Goal: Task Accomplishment & Management: Manage account settings

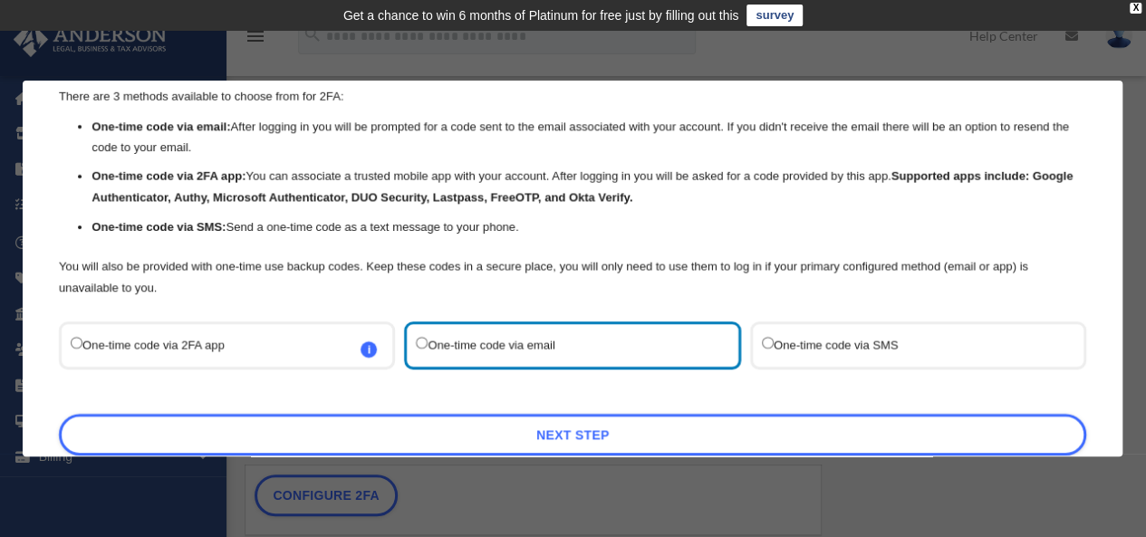
scroll to position [149, 0]
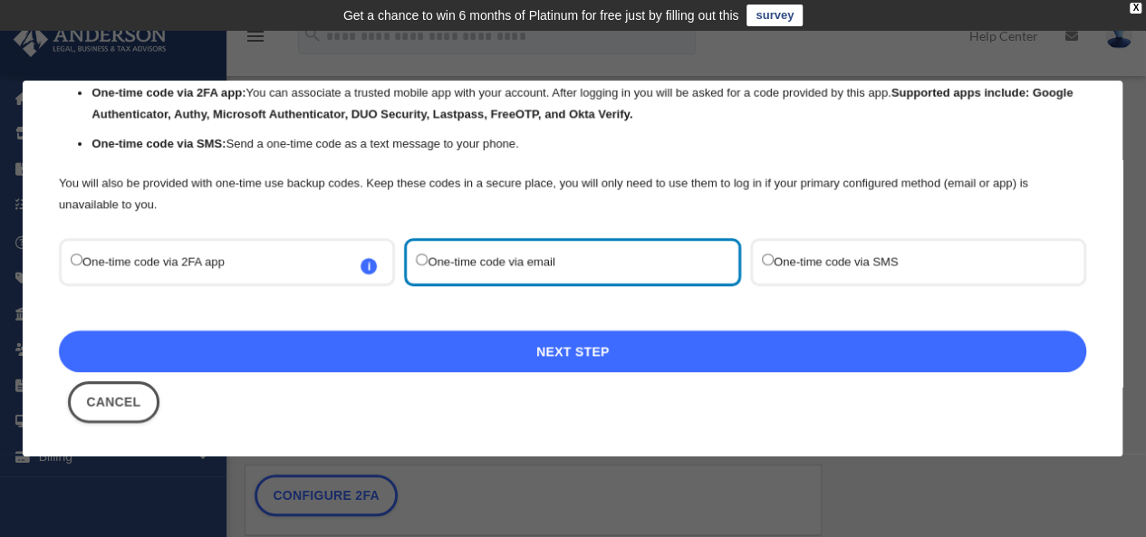
click at [551, 353] on link "Next Step" at bounding box center [573, 352] width 1028 height 42
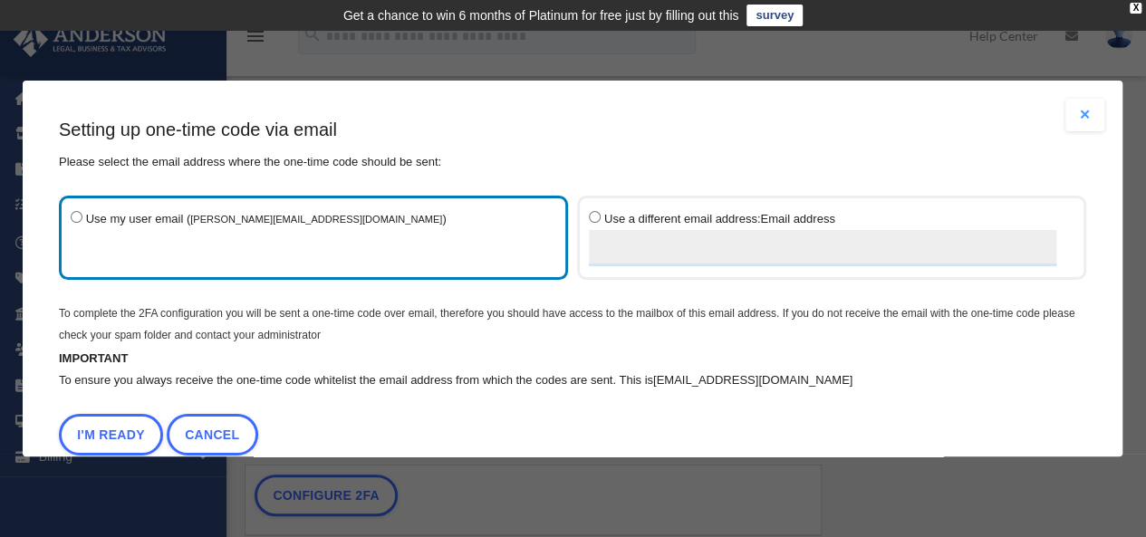
scroll to position [48, 0]
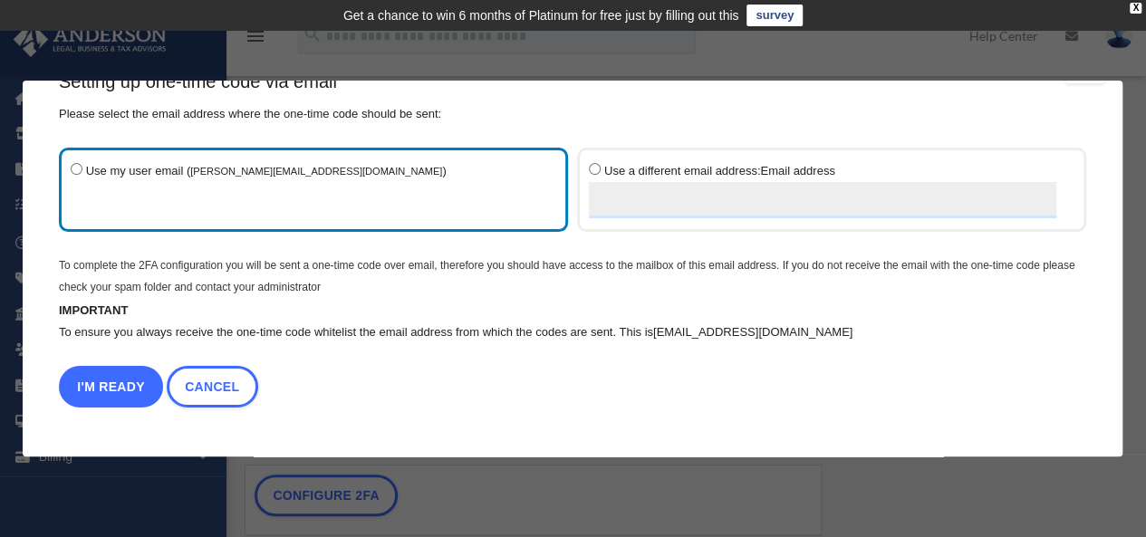
click at [121, 383] on button "I'm Ready" at bounding box center [111, 387] width 104 height 42
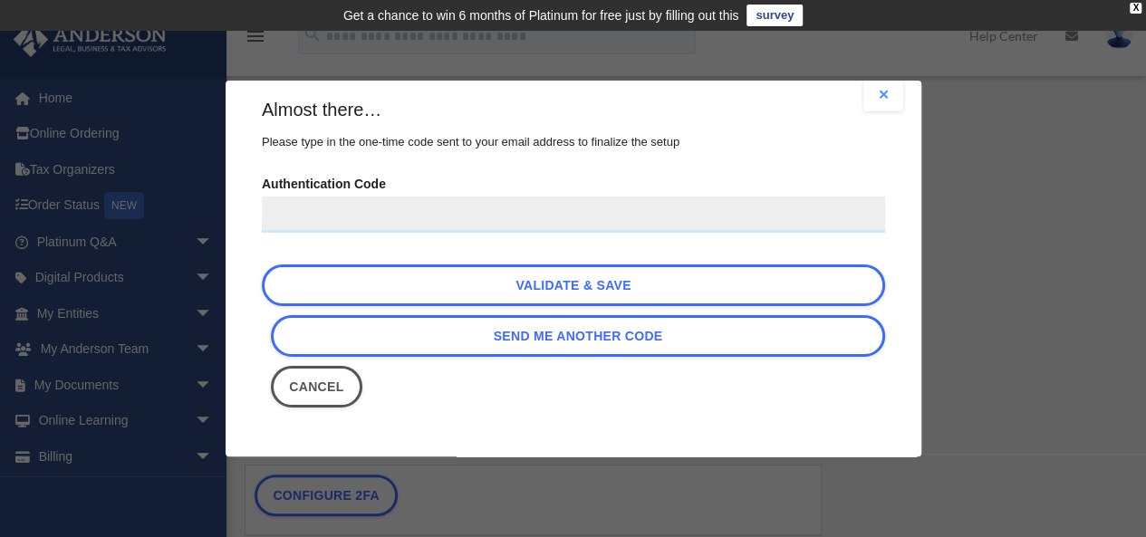
paste input "******"
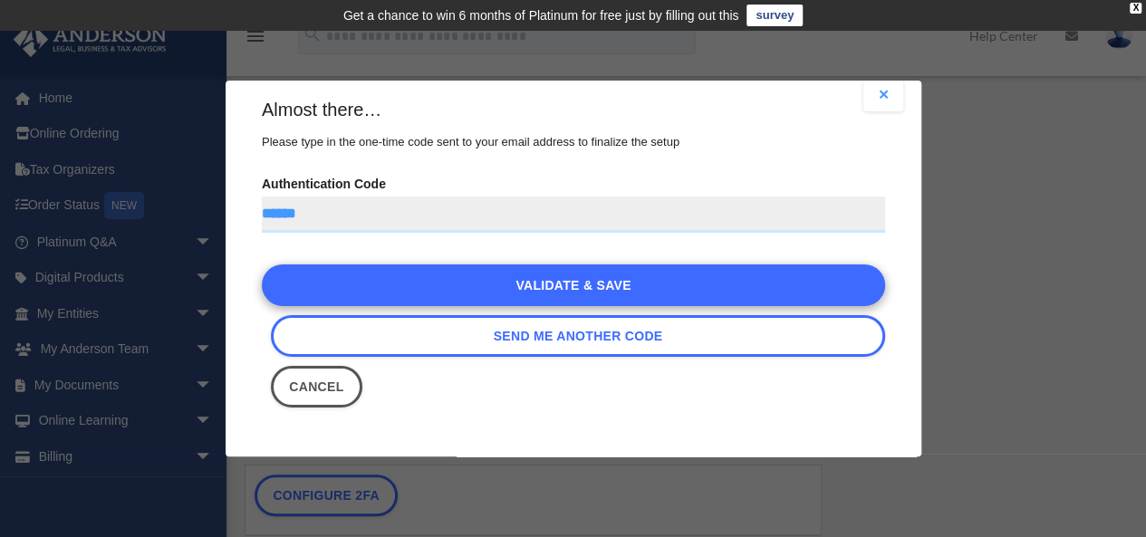
type input "******"
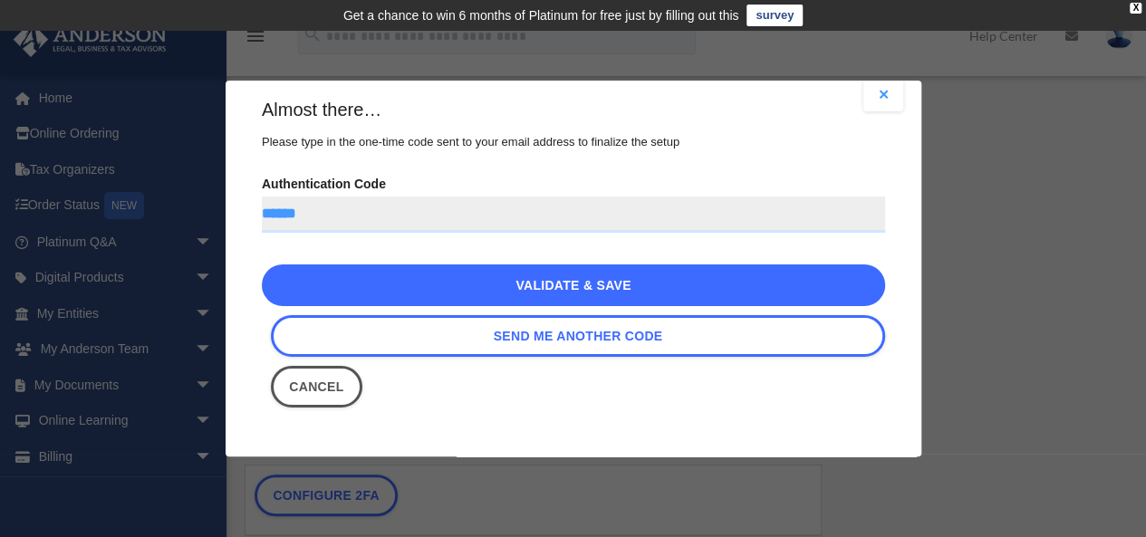
click at [594, 282] on link "Validate & Save" at bounding box center [573, 286] width 623 height 42
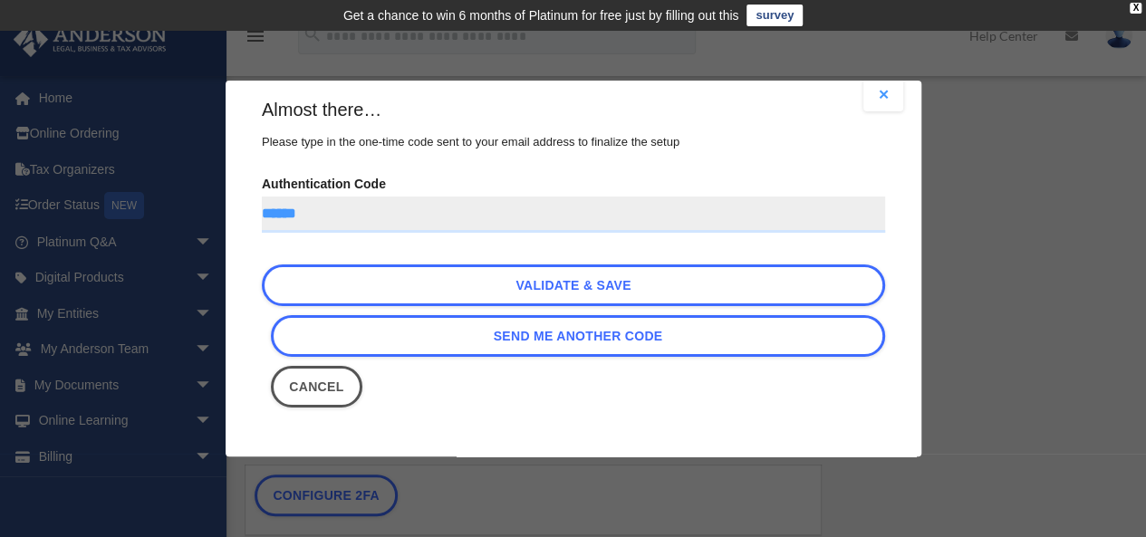
scroll to position [0, 0]
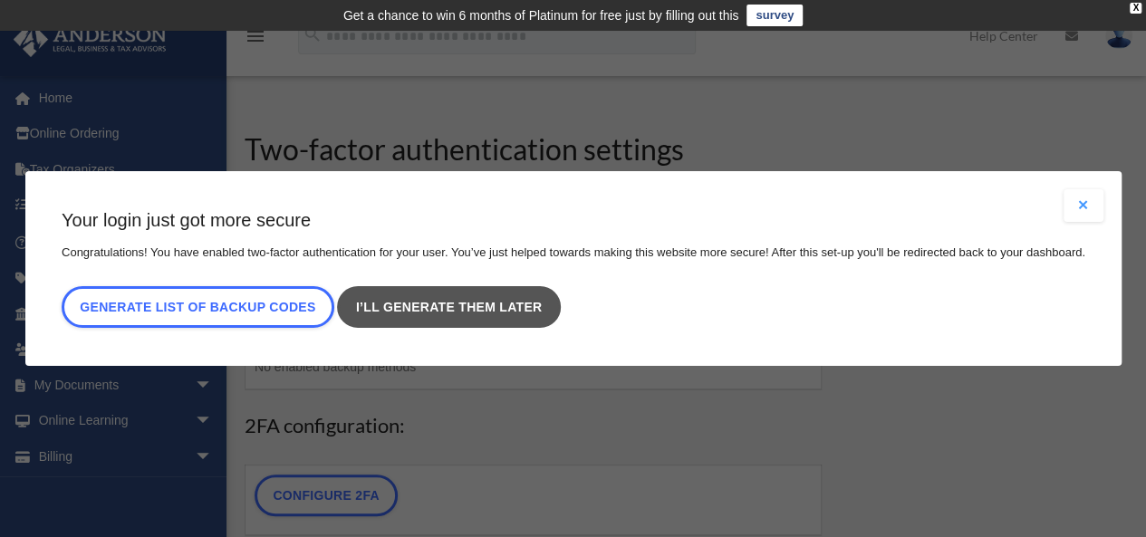
click at [498, 302] on link "I’ll generate them later" at bounding box center [448, 307] width 223 height 42
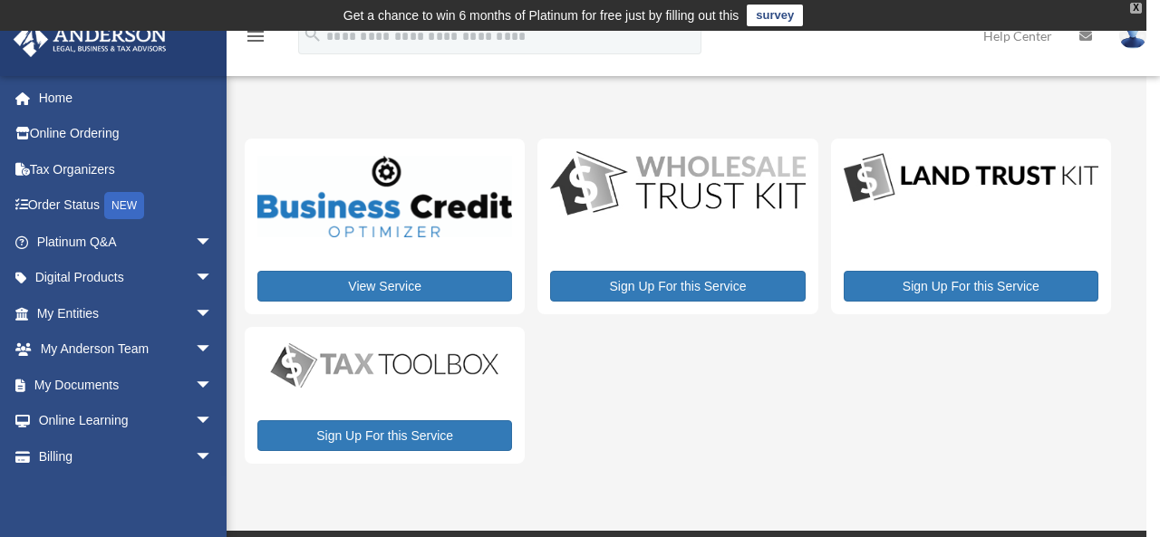
click at [1138, 5] on div "X" at bounding box center [1136, 8] width 12 height 11
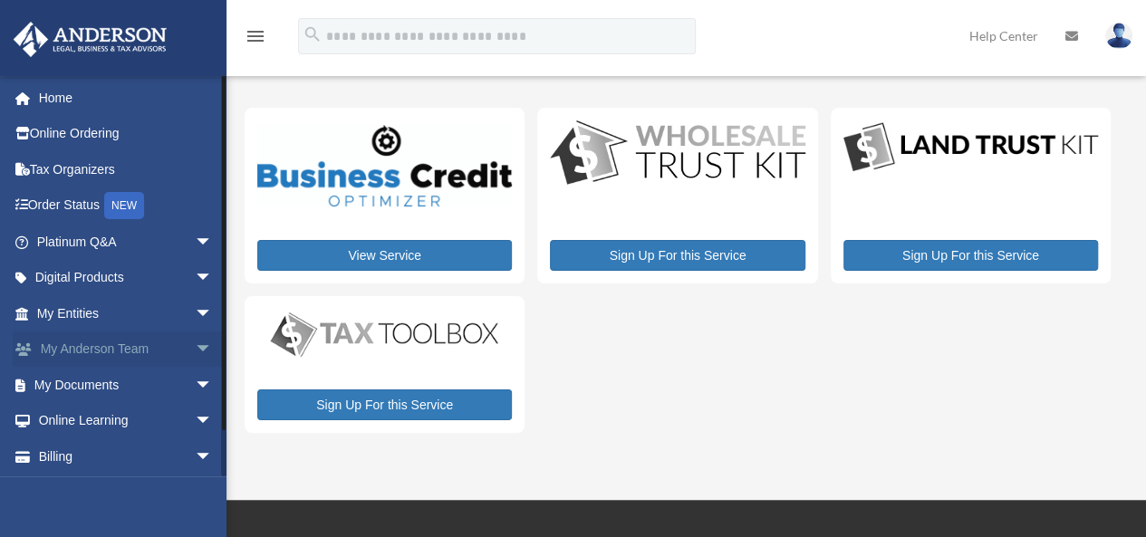
click at [118, 348] on link "My Anderson Team arrow_drop_down" at bounding box center [126, 350] width 227 height 36
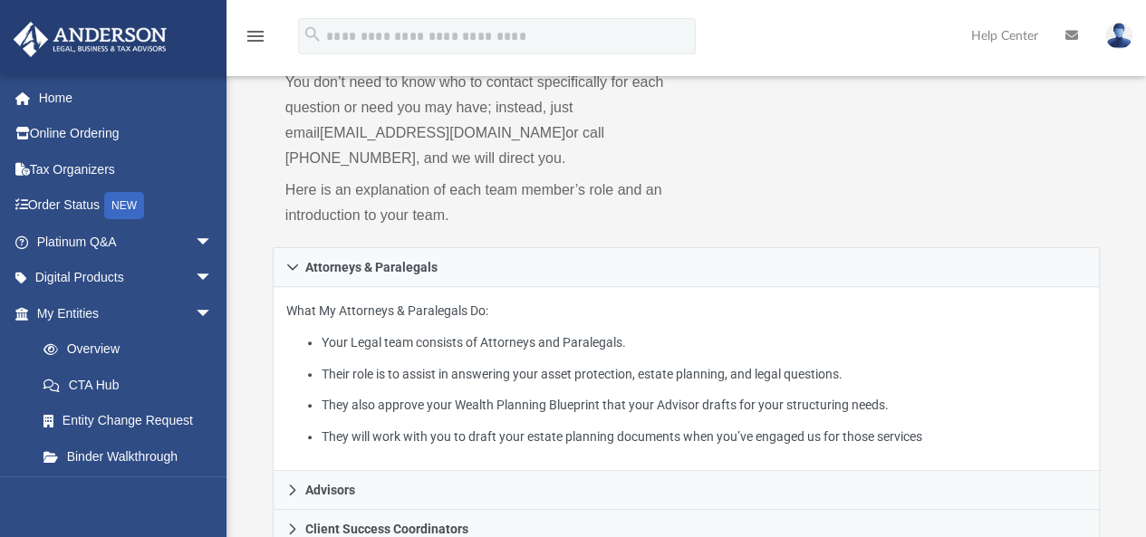
scroll to position [272, 0]
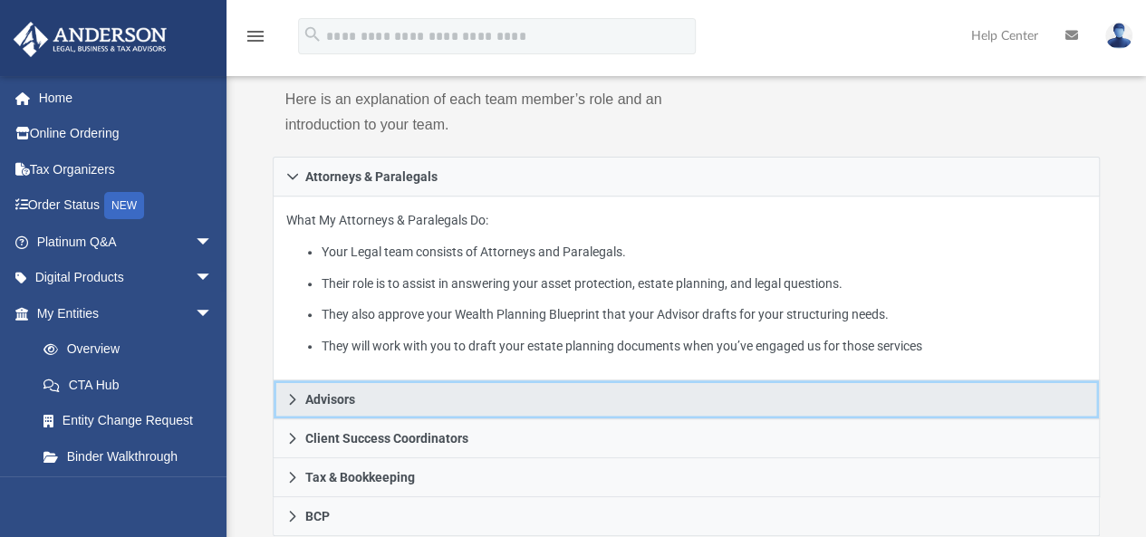
click at [343, 393] on span "Advisors" at bounding box center [330, 399] width 50 height 13
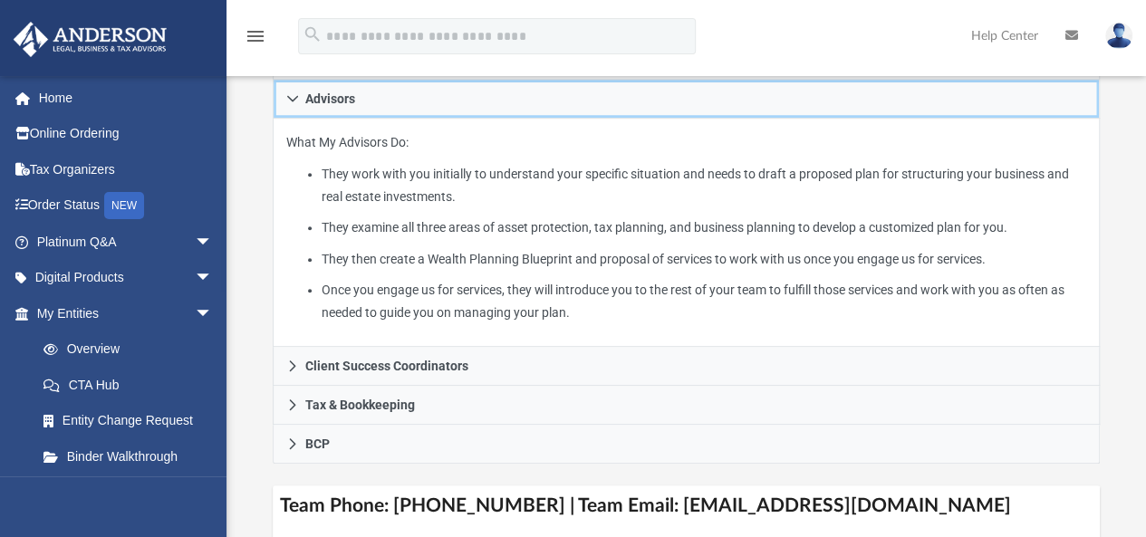
scroll to position [453, 0]
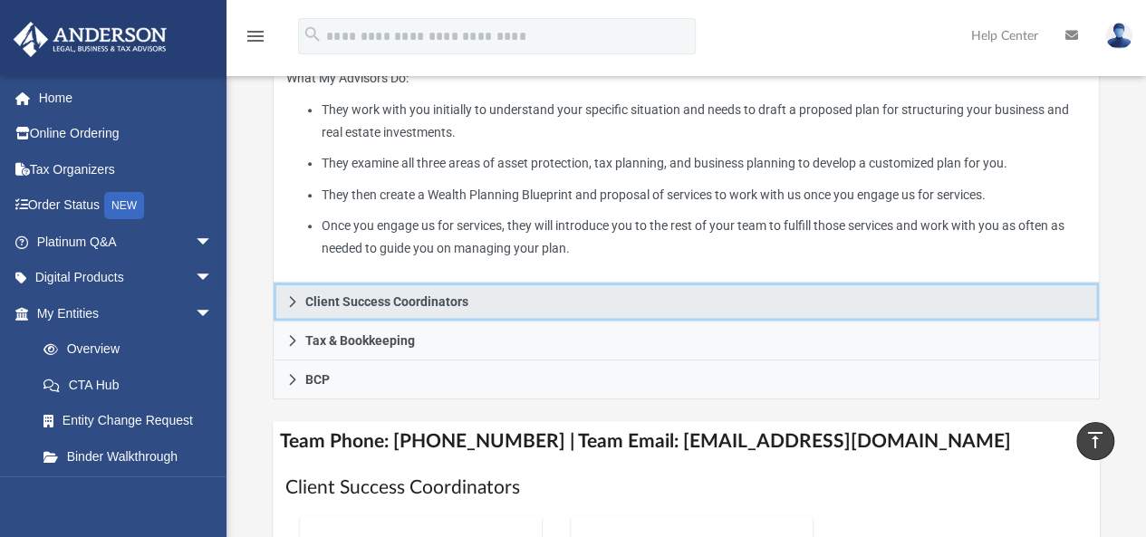
click at [429, 297] on span "Client Success Coordinators" at bounding box center [386, 301] width 163 height 13
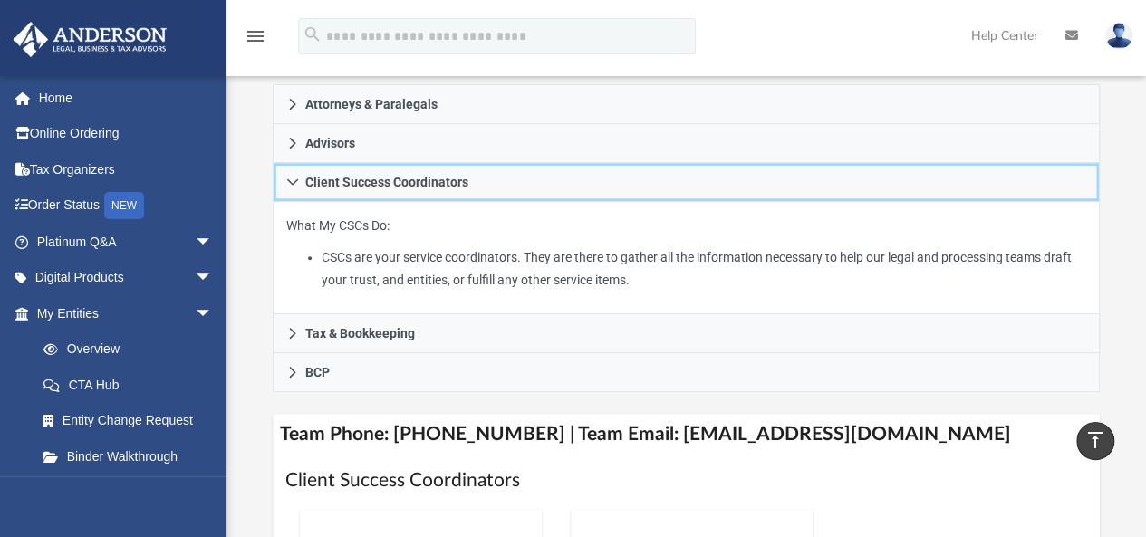
scroll to position [272, 0]
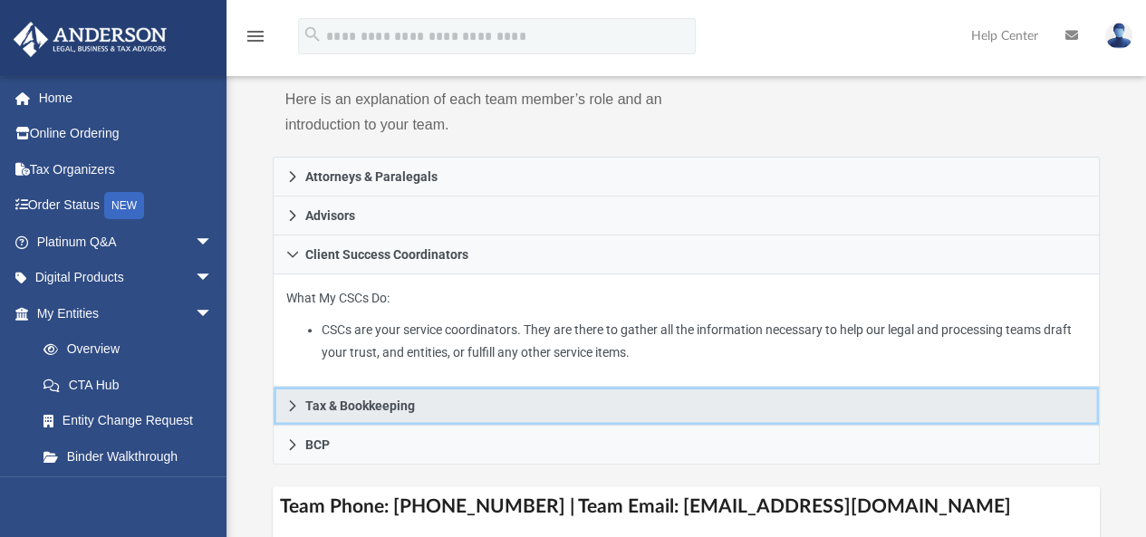
click at [343, 407] on span "Tax & Bookkeeping" at bounding box center [360, 406] width 110 height 13
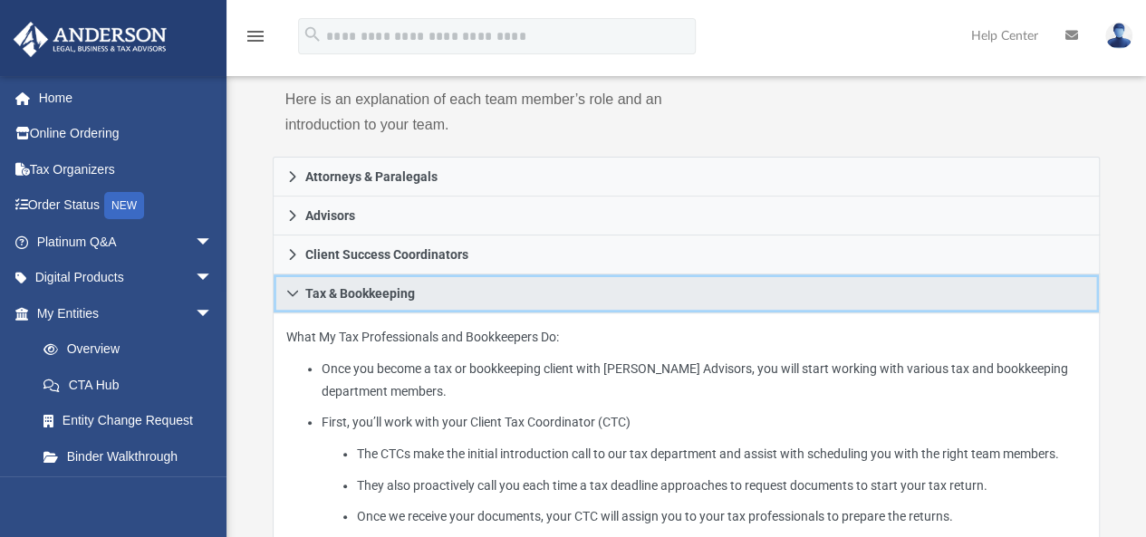
click at [355, 288] on span "Tax & Bookkeeping" at bounding box center [360, 293] width 110 height 13
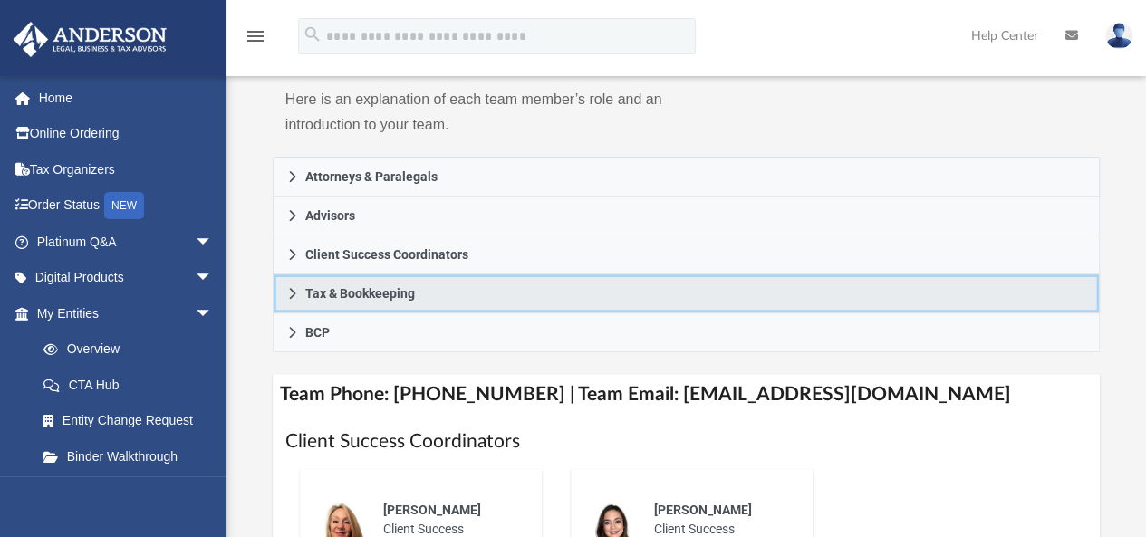
scroll to position [362, 0]
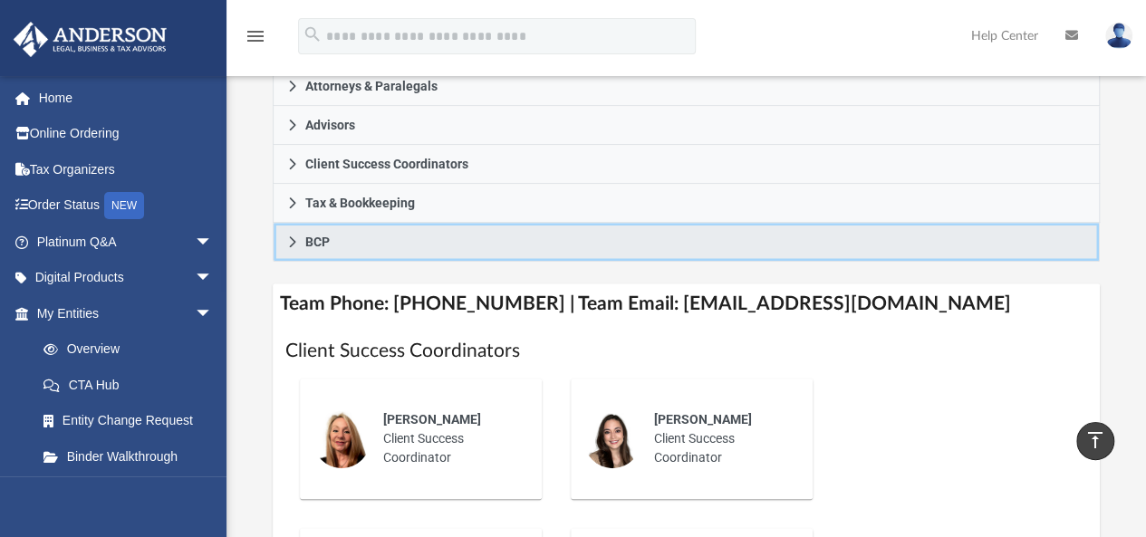
click at [343, 237] on link "BCP" at bounding box center [687, 242] width 828 height 39
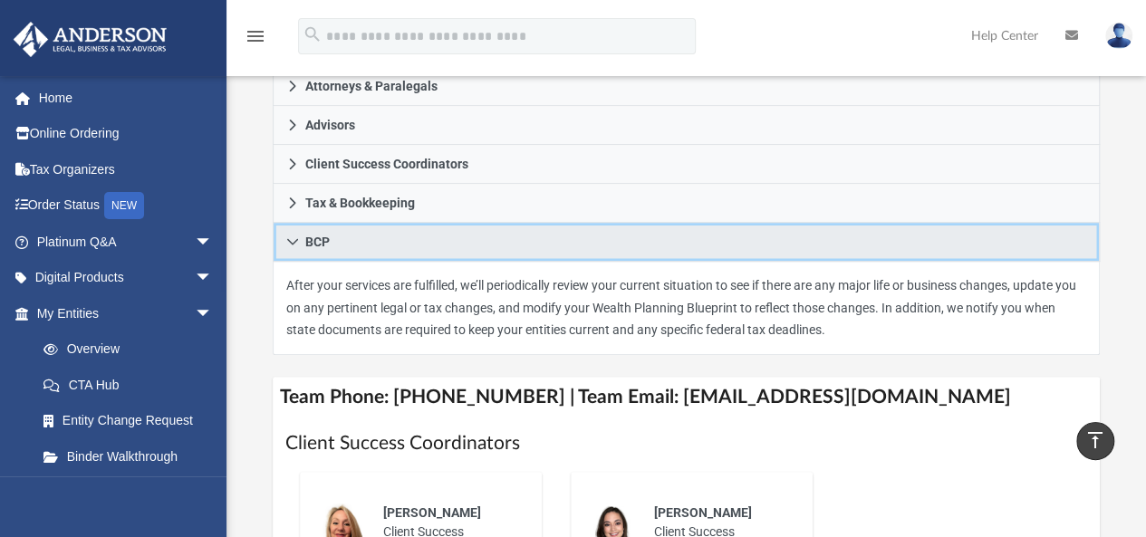
click at [343, 237] on link "BCP" at bounding box center [687, 242] width 828 height 39
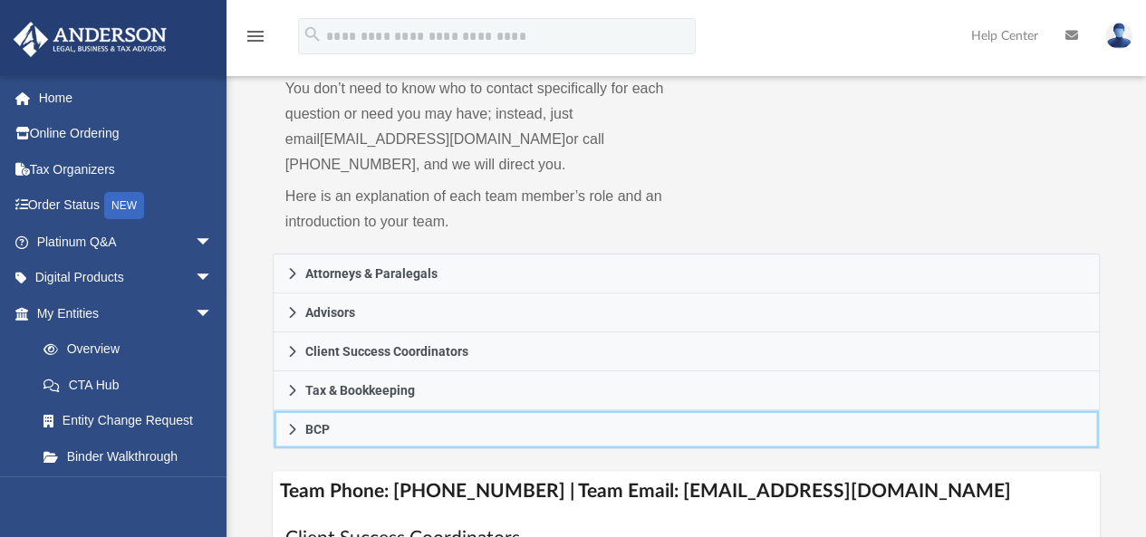
scroll to position [181, 0]
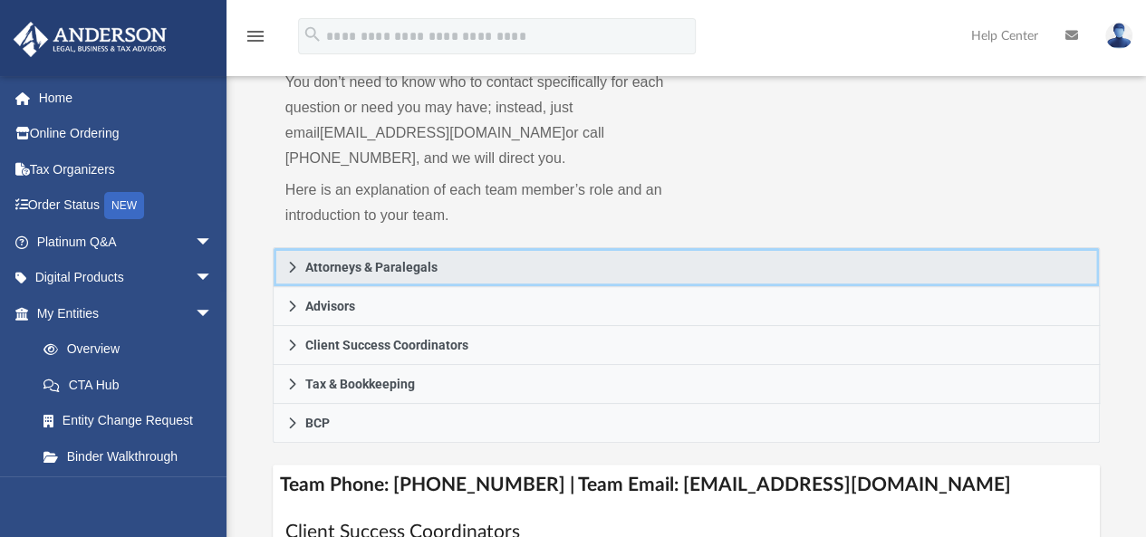
click at [425, 269] on span "Attorneys & Paralegals" at bounding box center [371, 267] width 132 height 13
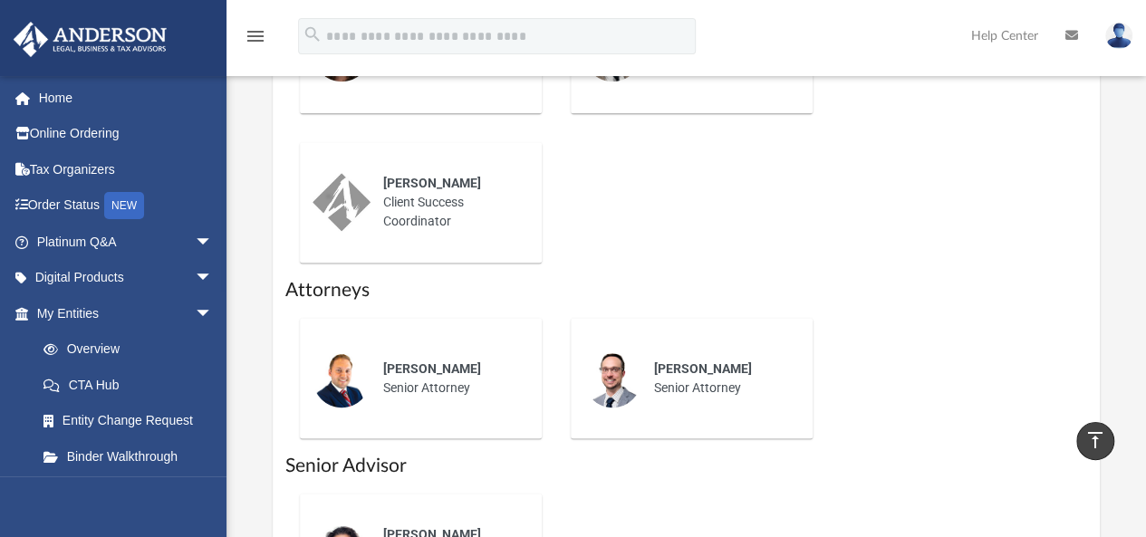
scroll to position [1087, 0]
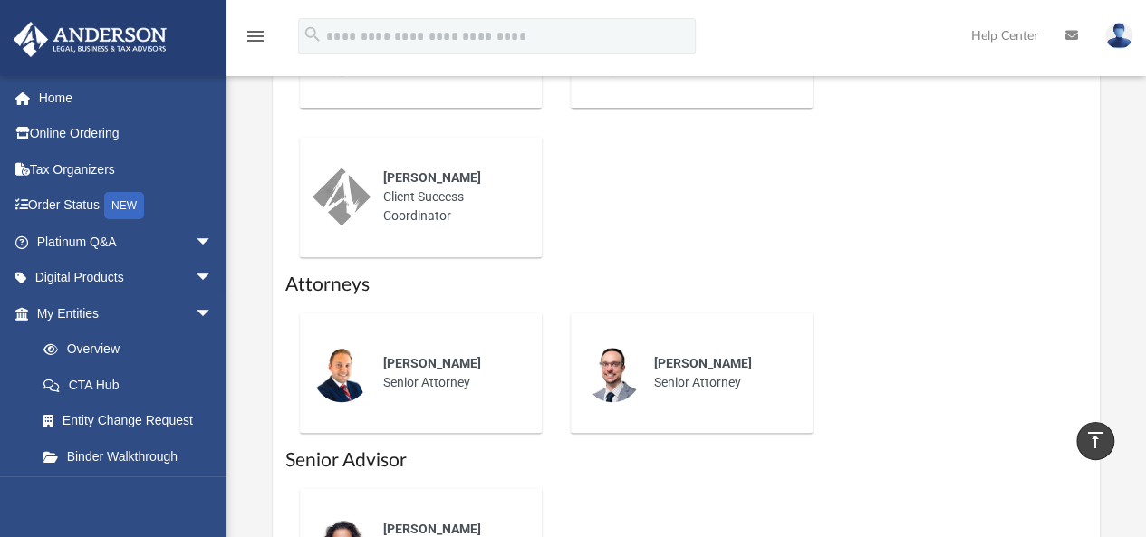
click at [1091, 436] on icon "vertical_align_top" at bounding box center [1096, 441] width 22 height 22
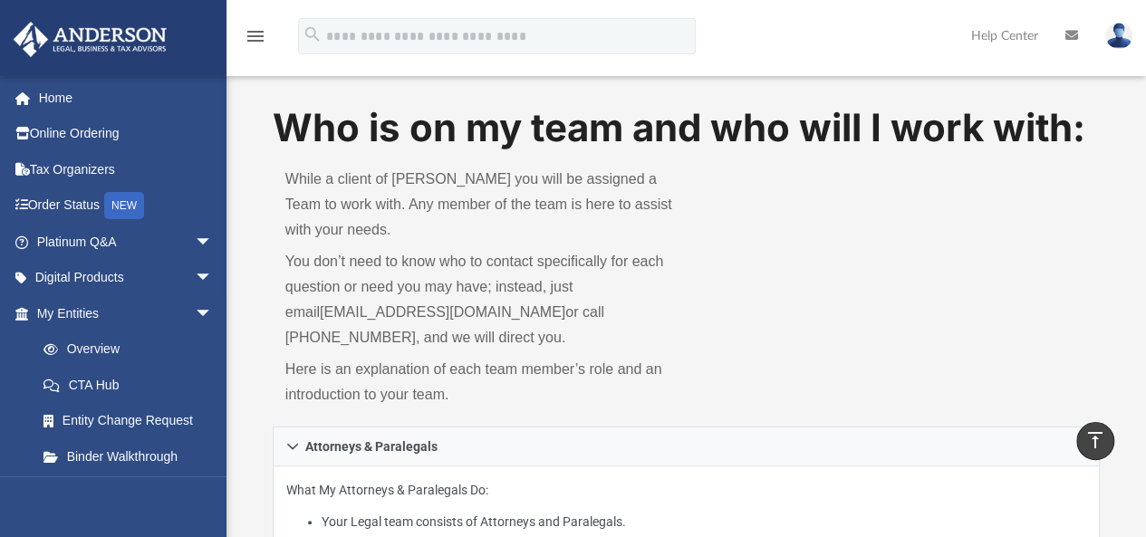
scroll to position [0, 0]
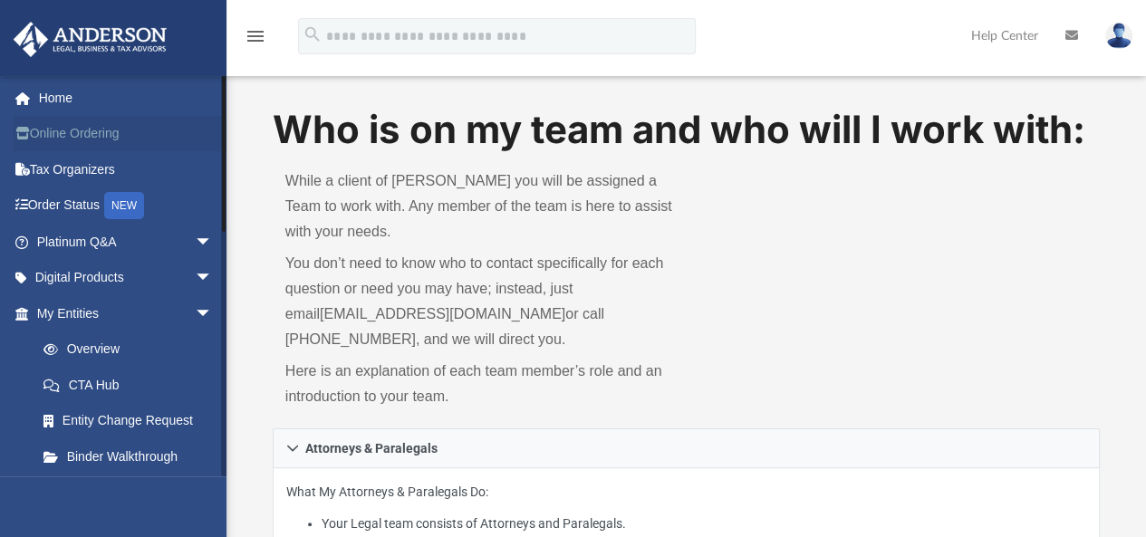
click at [54, 133] on link "Online Ordering" at bounding box center [126, 134] width 227 height 36
click at [71, 314] on link "My Entities arrow_drop_down" at bounding box center [126, 313] width 227 height 36
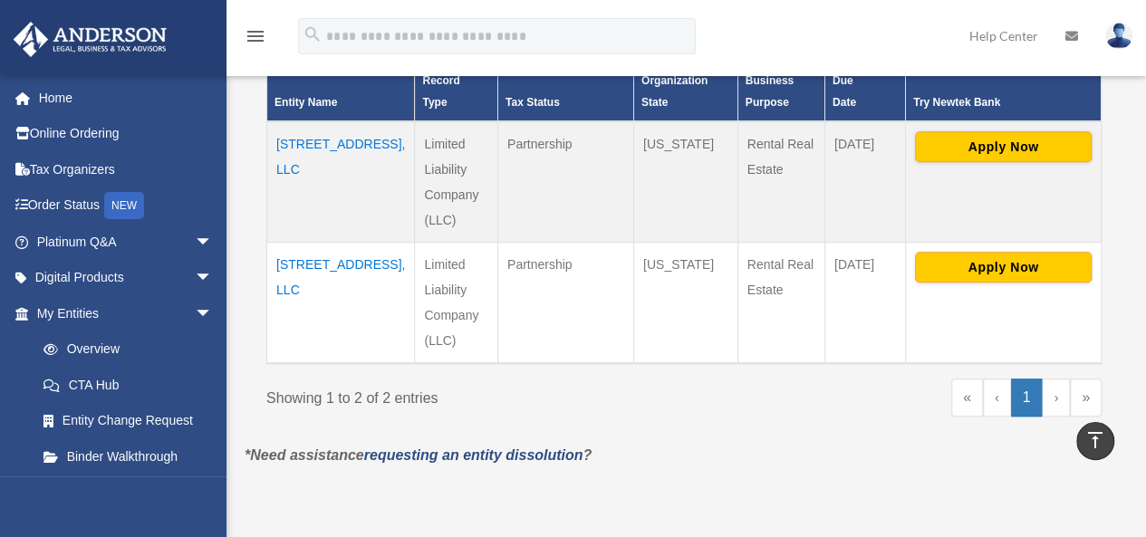
scroll to position [362, 0]
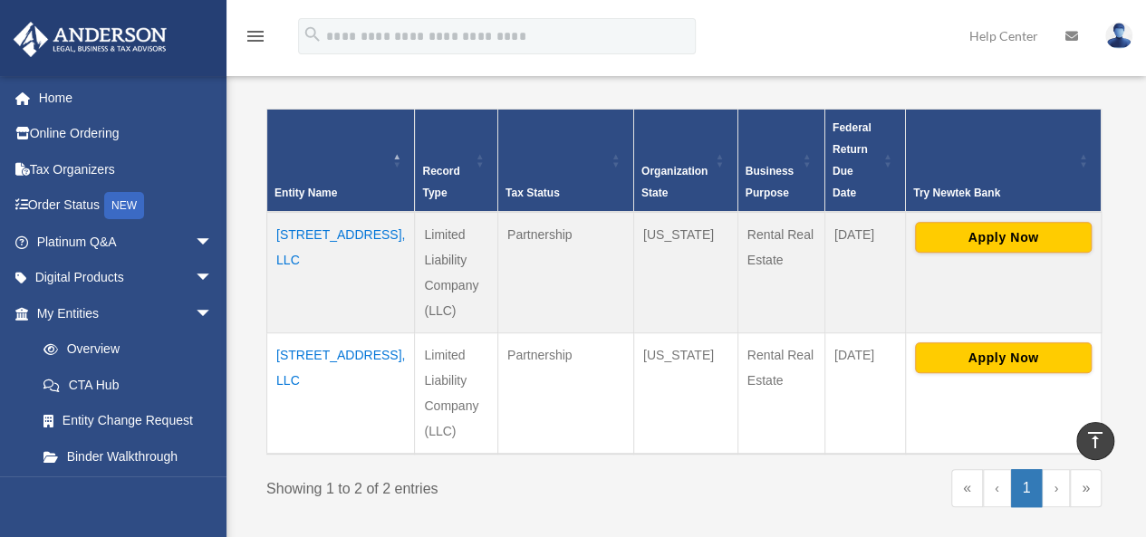
click at [302, 212] on td "[STREET_ADDRESS], LLC" at bounding box center [341, 272] width 148 height 121
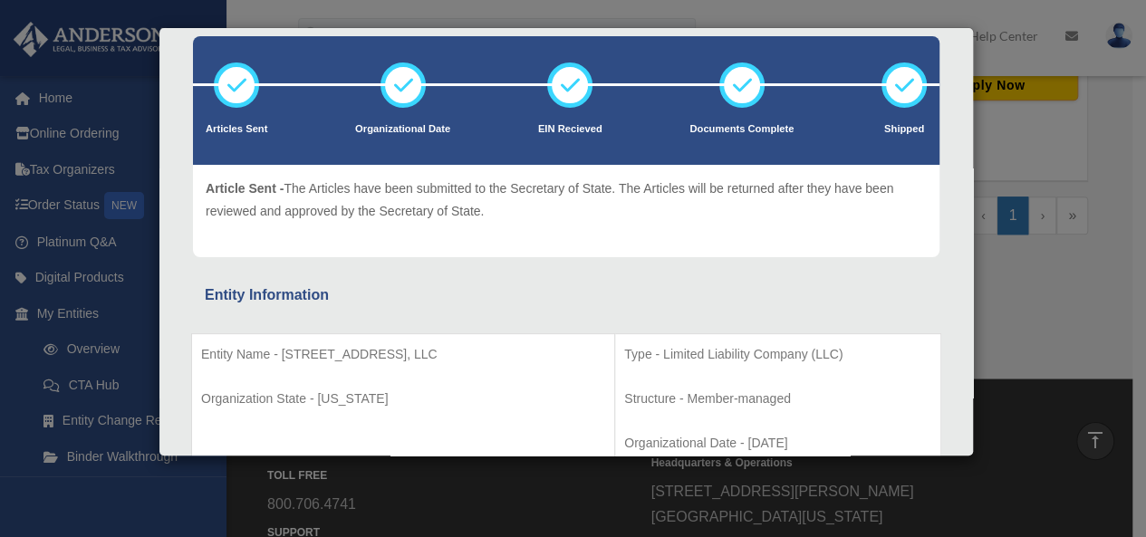
scroll to position [0, 0]
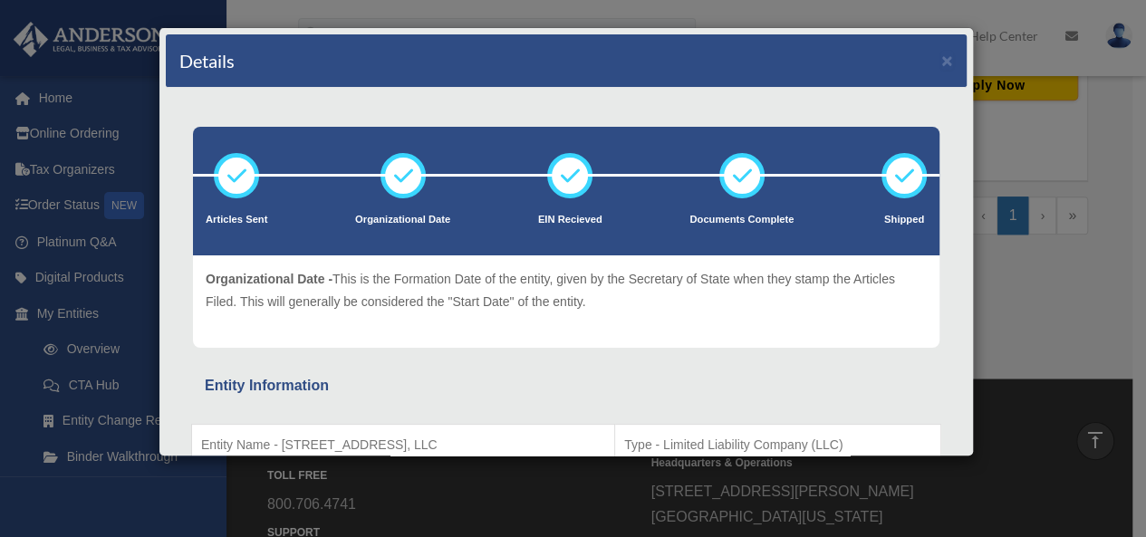
click at [940, 63] on div "Details ×" at bounding box center [566, 60] width 801 height 53
click at [942, 53] on button "×" at bounding box center [948, 60] width 12 height 19
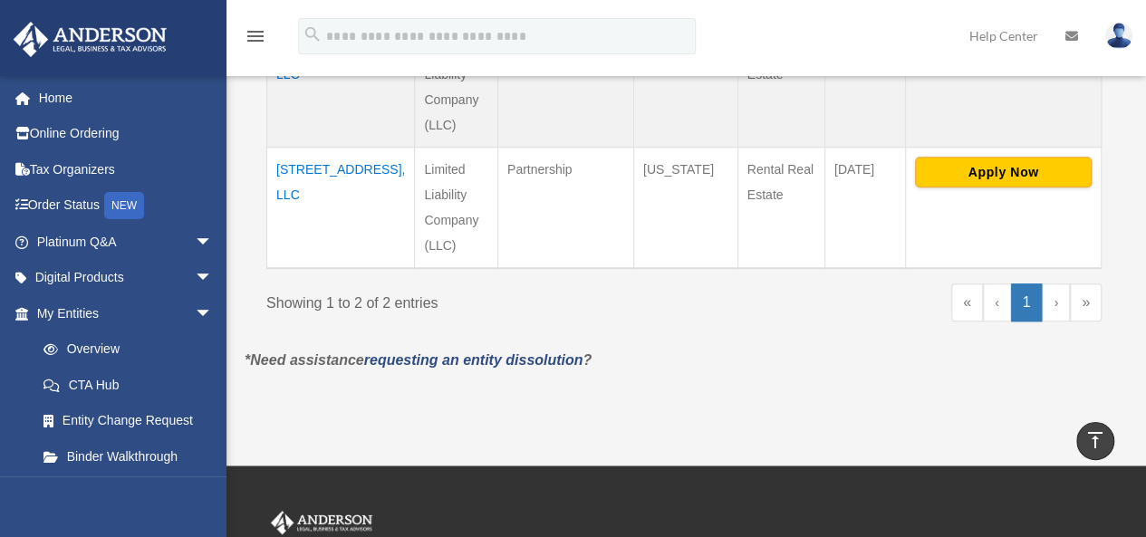
scroll to position [453, 0]
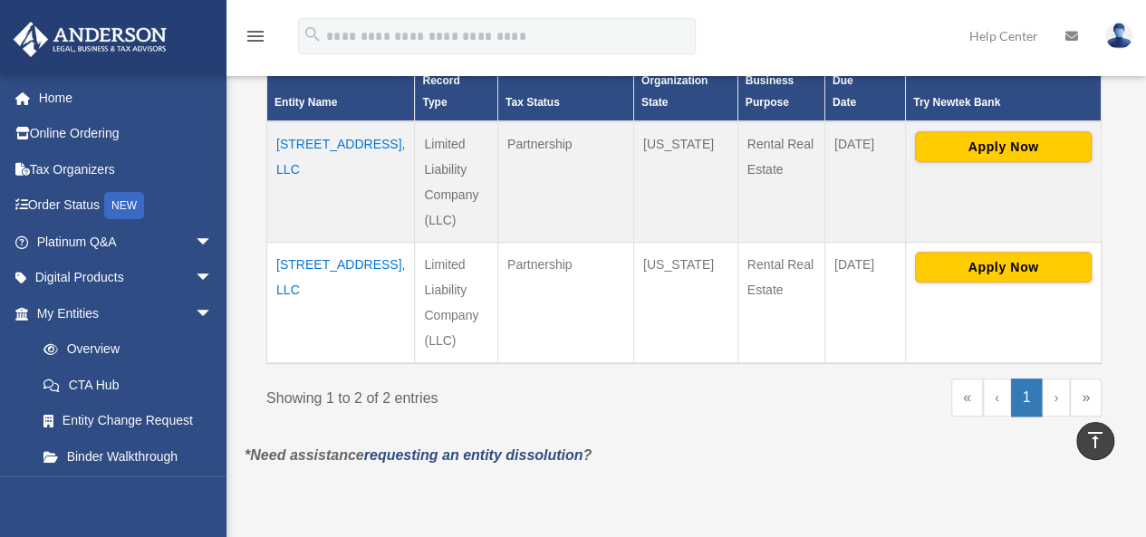
click at [315, 242] on td "[STREET_ADDRESS], LLC" at bounding box center [341, 302] width 148 height 121
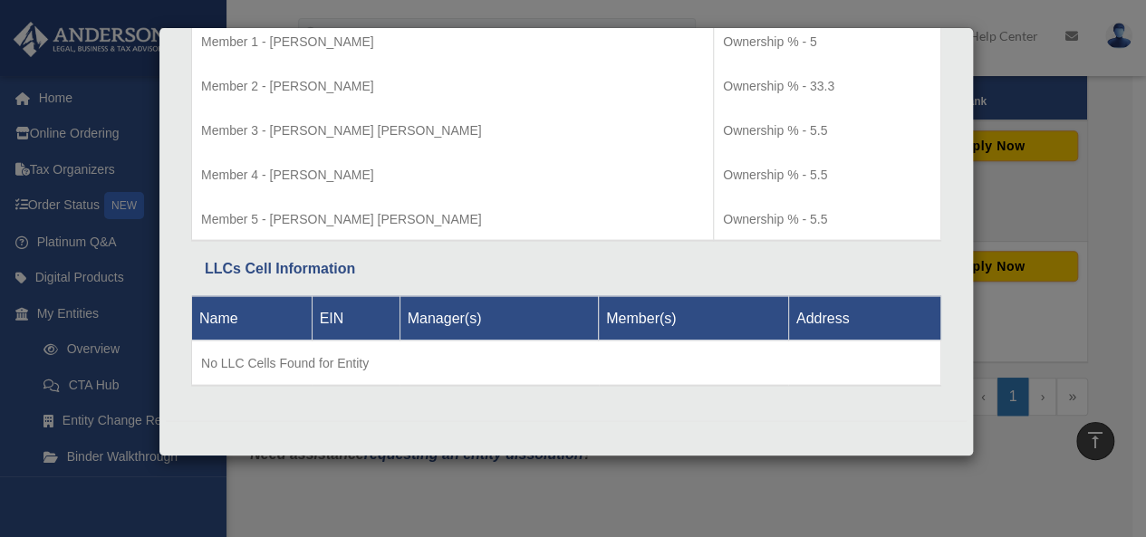
scroll to position [1903, 0]
click at [481, 195] on td "Member 1 - [PERSON_NAME] Member 2 - [PERSON_NAME] Member 3 - [PERSON_NAME] [PER…" at bounding box center [453, 131] width 522 height 219
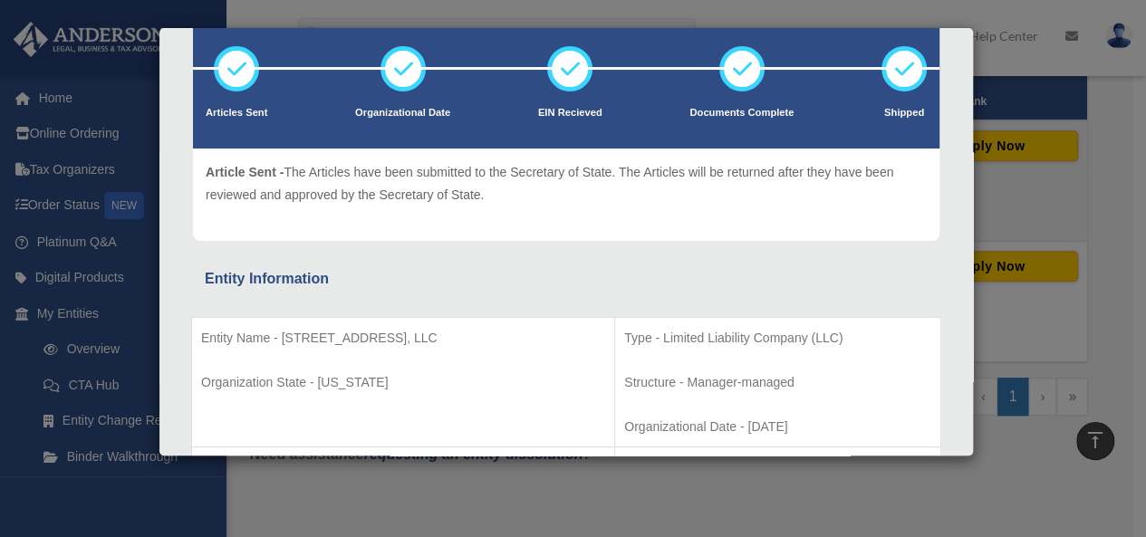
scroll to position [5, 0]
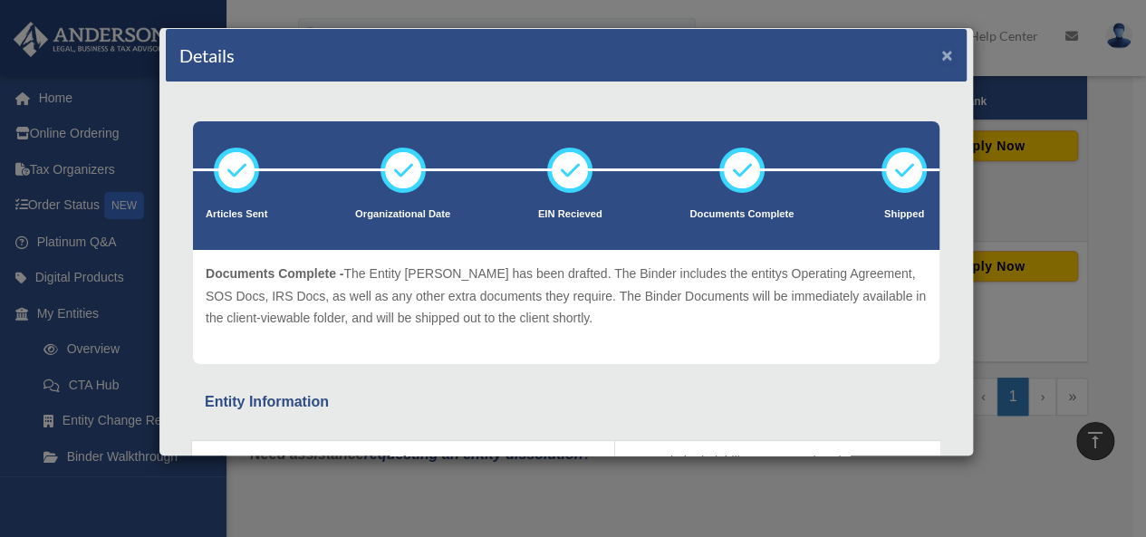
click at [942, 49] on button "×" at bounding box center [948, 54] width 12 height 19
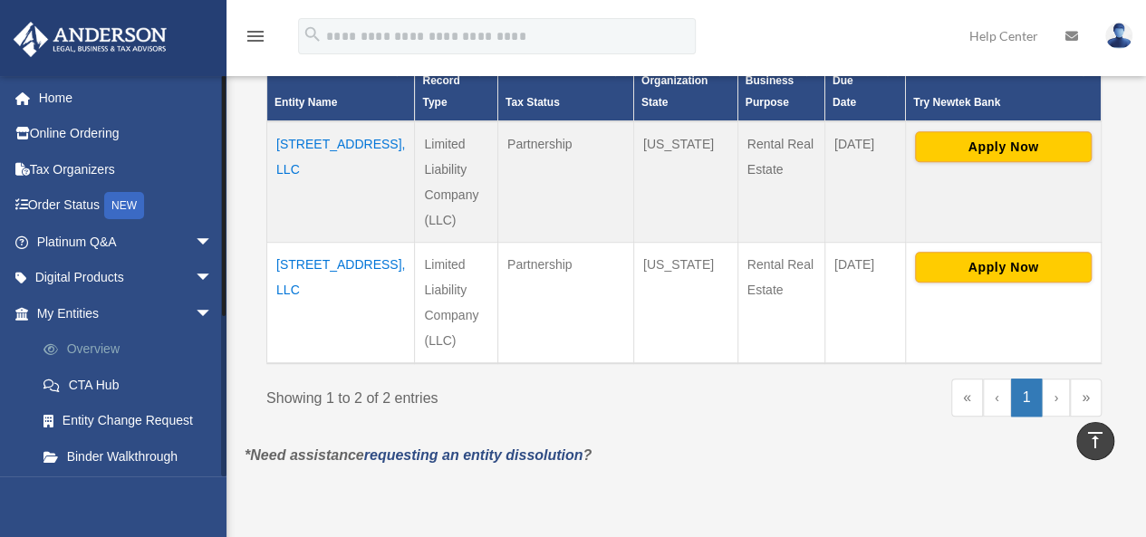
click at [86, 353] on link "Overview" at bounding box center [132, 350] width 215 height 36
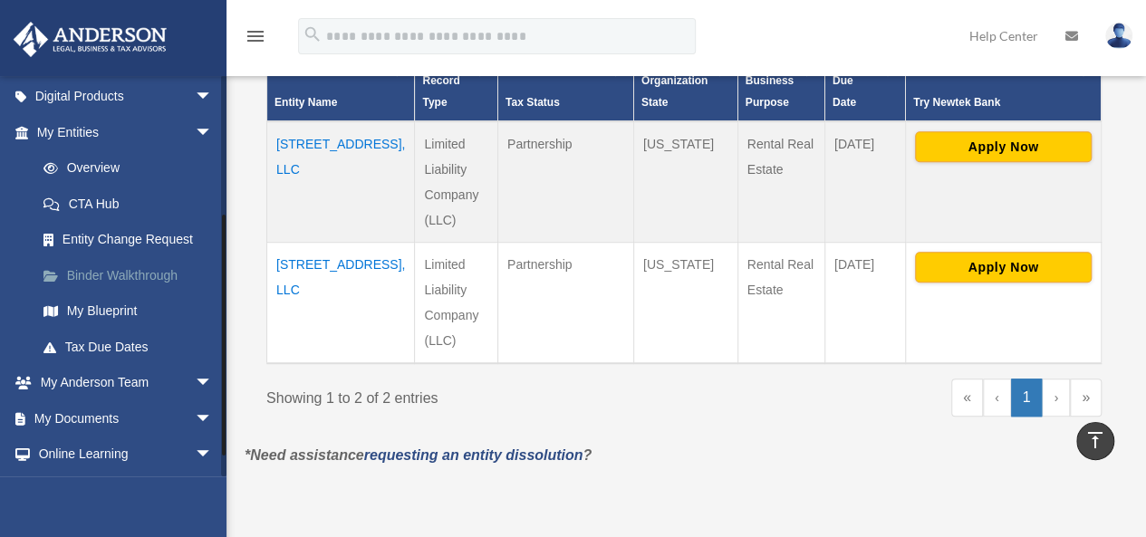
scroll to position [252, 0]
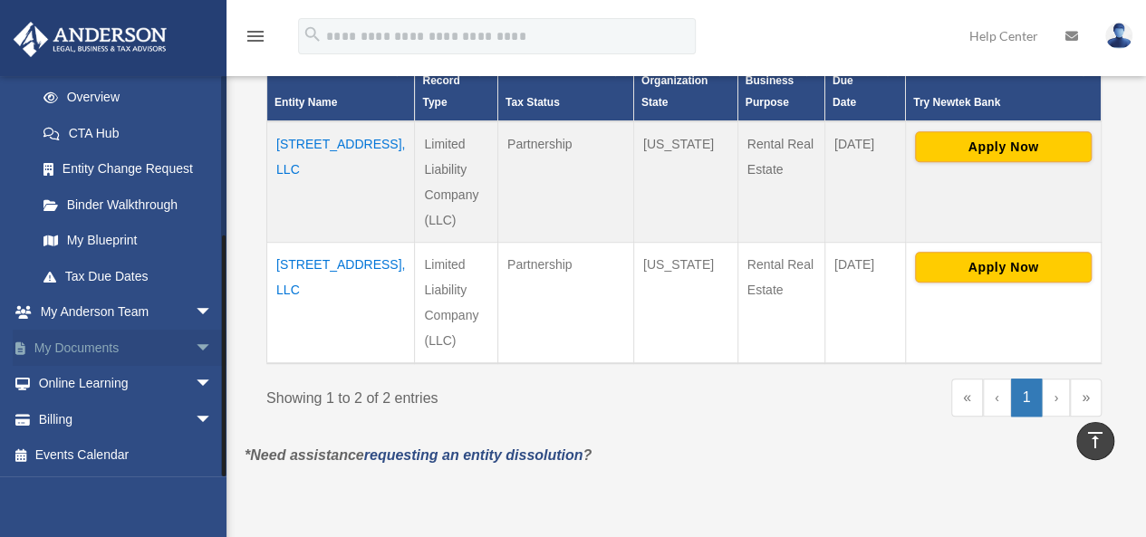
click at [98, 347] on link "My Documents arrow_drop_down" at bounding box center [126, 348] width 227 height 36
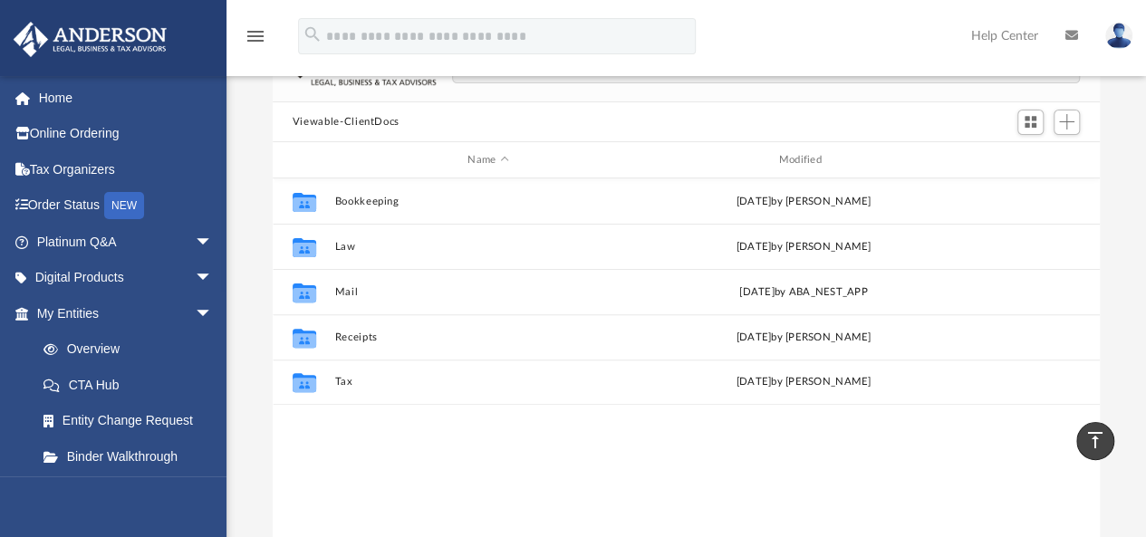
scroll to position [91, 0]
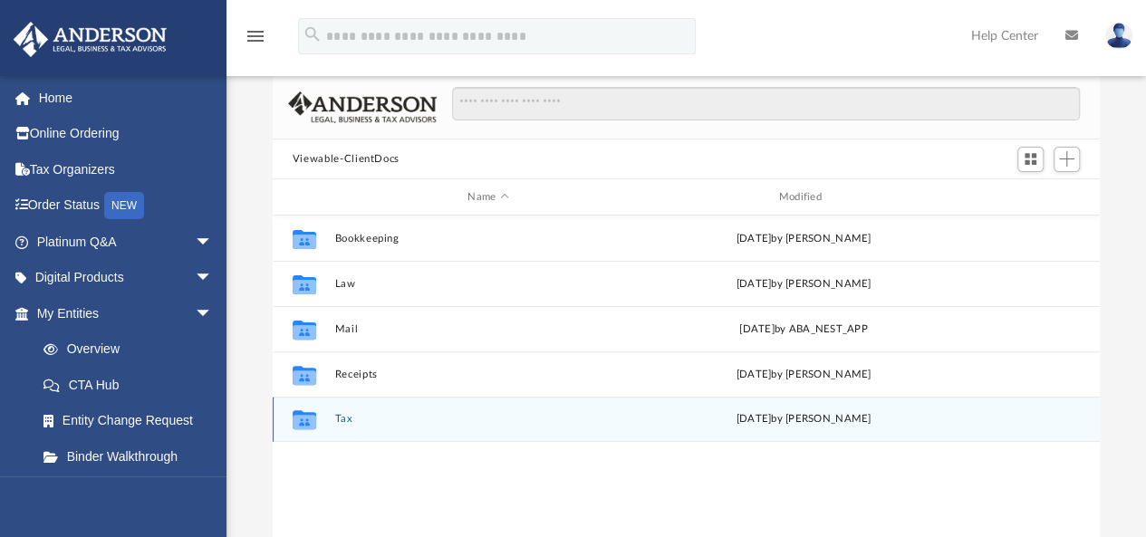
click at [297, 414] on icon "grid" at bounding box center [305, 420] width 24 height 19
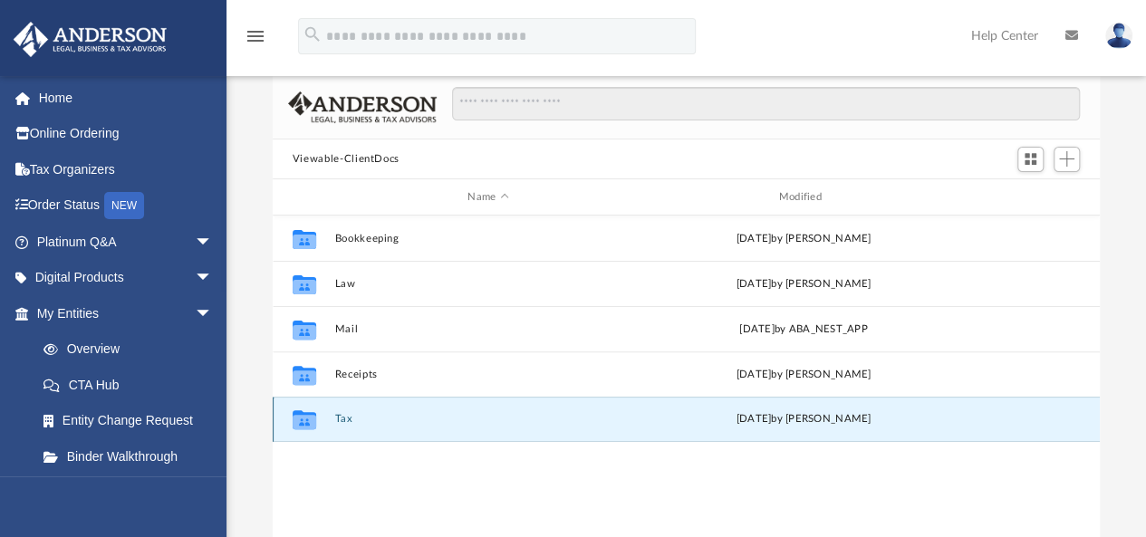
click at [311, 412] on icon "grid" at bounding box center [305, 420] width 24 height 19
click at [460, 409] on div "Collaborated Folder Tax Fri Mar 3 2023 by Kaelyn Blunt" at bounding box center [686, 419] width 827 height 45
click at [339, 419] on button "Tax" at bounding box center [487, 420] width 307 height 12
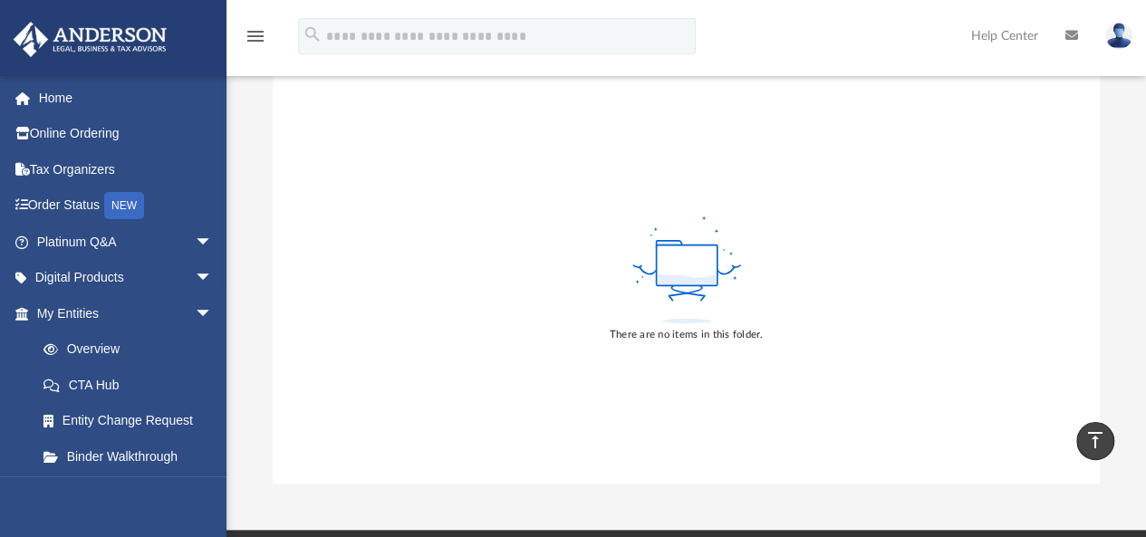
scroll to position [181, 0]
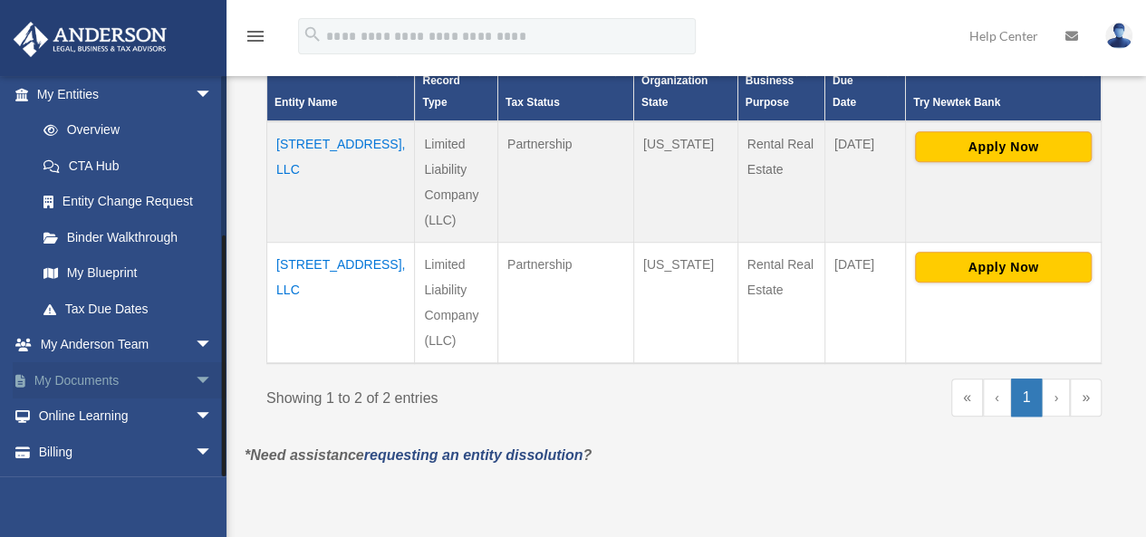
scroll to position [252, 0]
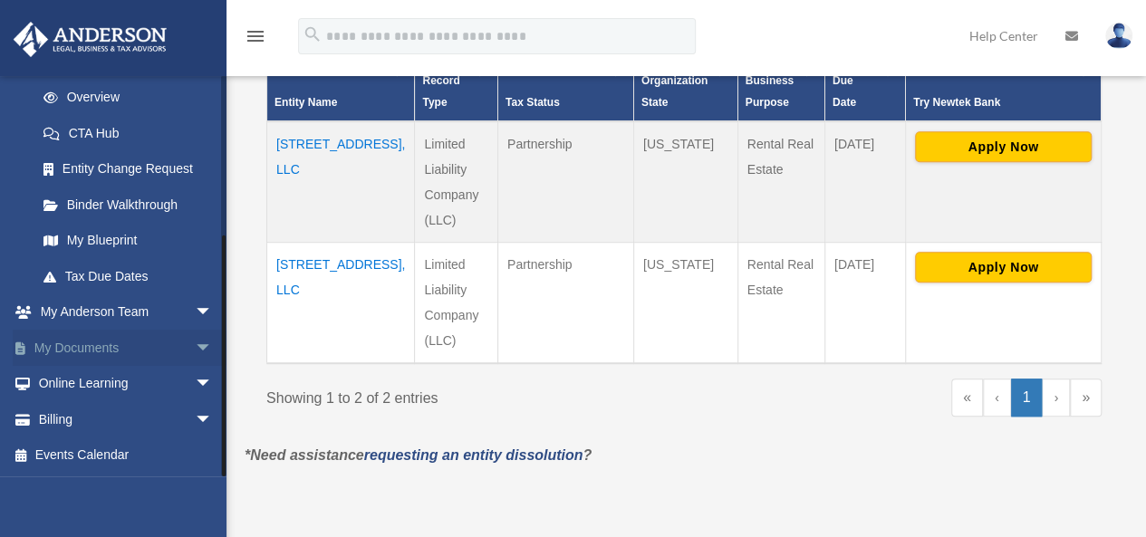
click at [96, 346] on link "My Documents arrow_drop_down" at bounding box center [126, 348] width 227 height 36
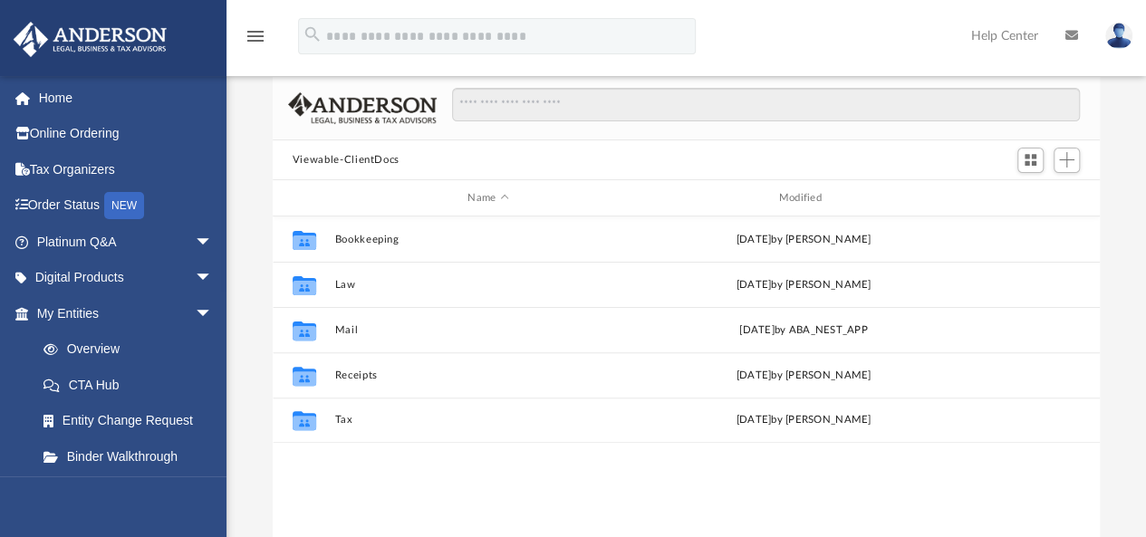
scroll to position [181, 0]
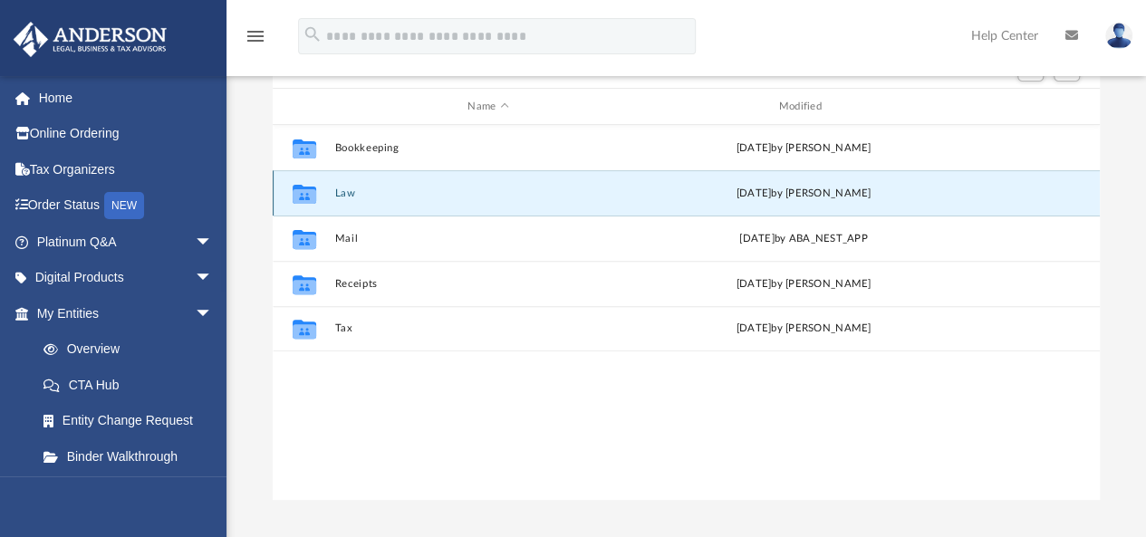
click at [350, 191] on button "Law" at bounding box center [487, 194] width 307 height 12
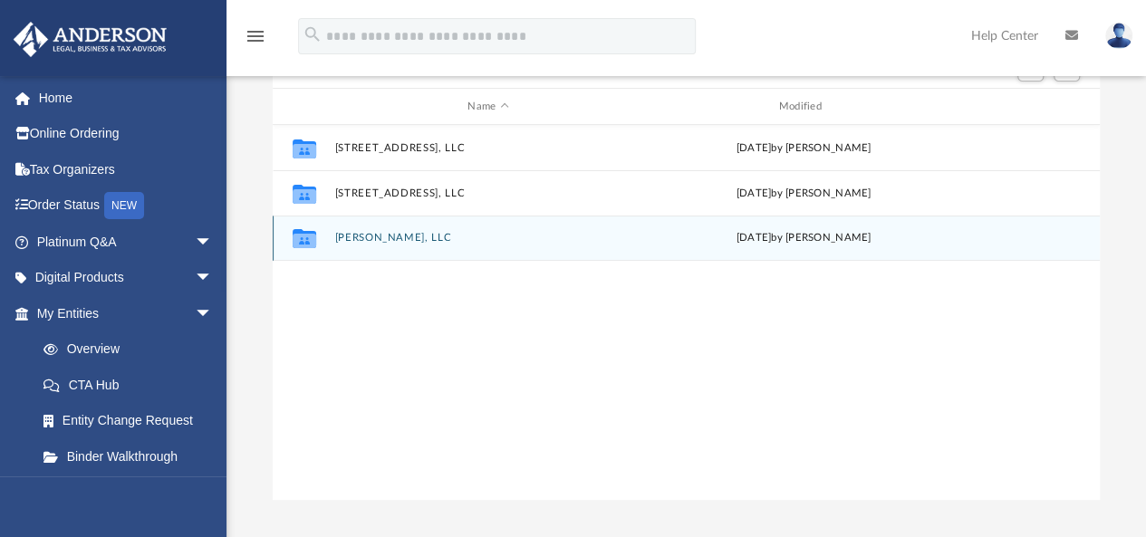
click at [345, 237] on button "Caudillo, LLC" at bounding box center [487, 239] width 307 height 12
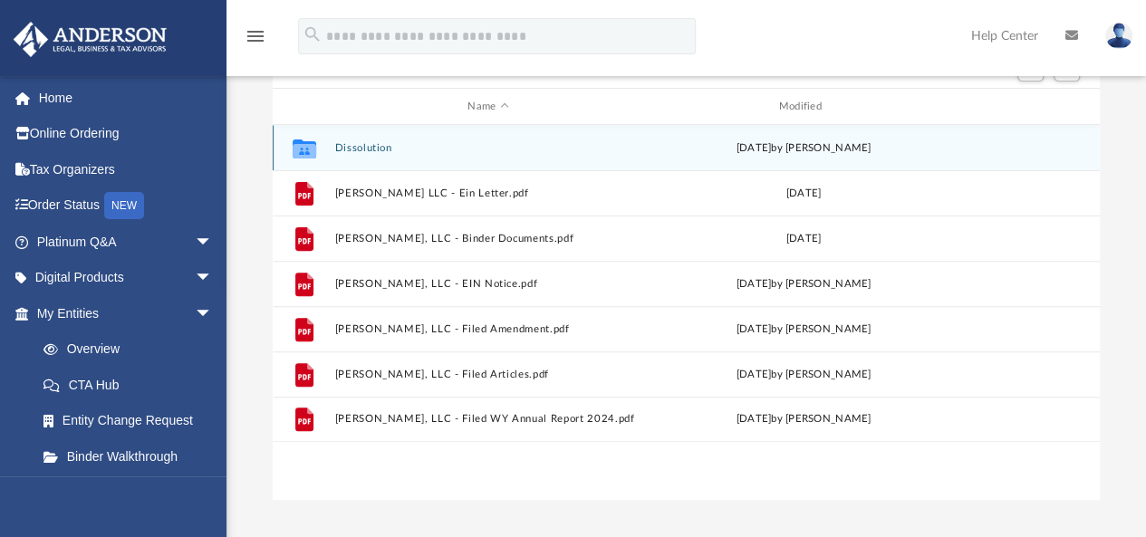
click at [347, 150] on button "Dissolution" at bounding box center [487, 148] width 307 height 12
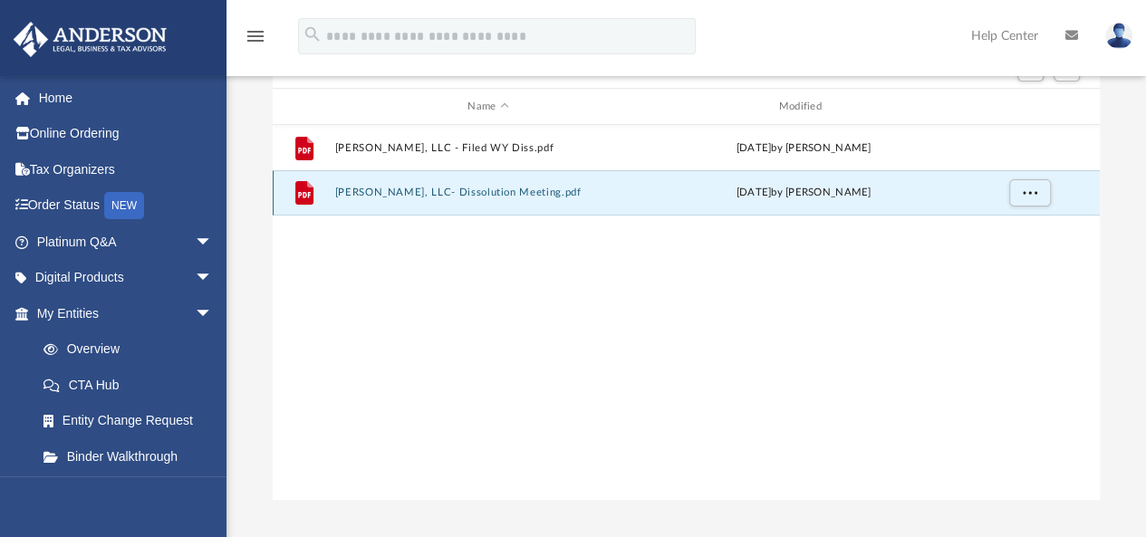
click at [368, 191] on button "Caudillo, LLC- Dissolution Meeting.pdf" at bounding box center [487, 194] width 307 height 12
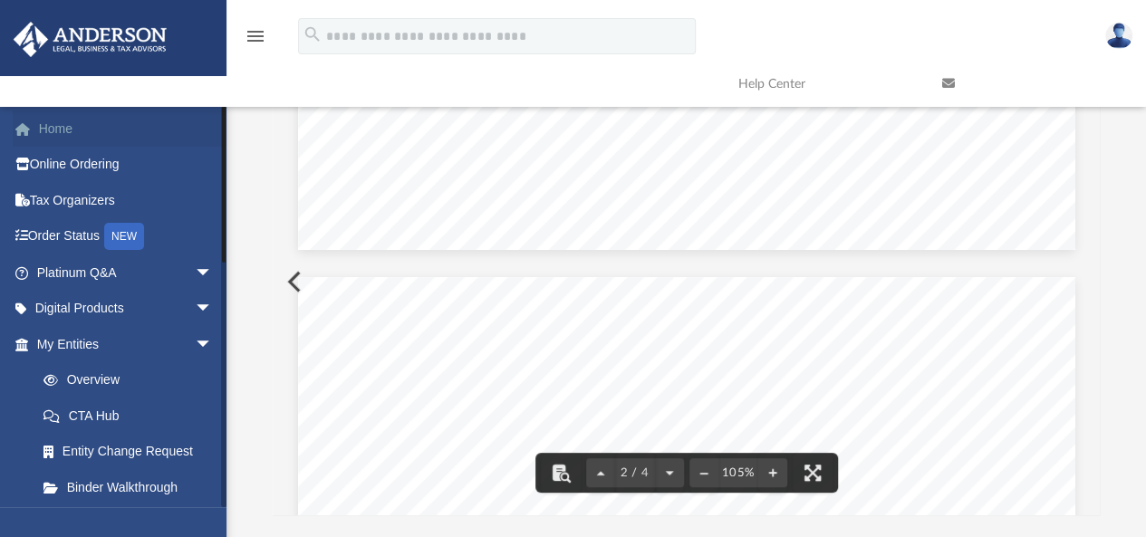
scroll to position [816, 0]
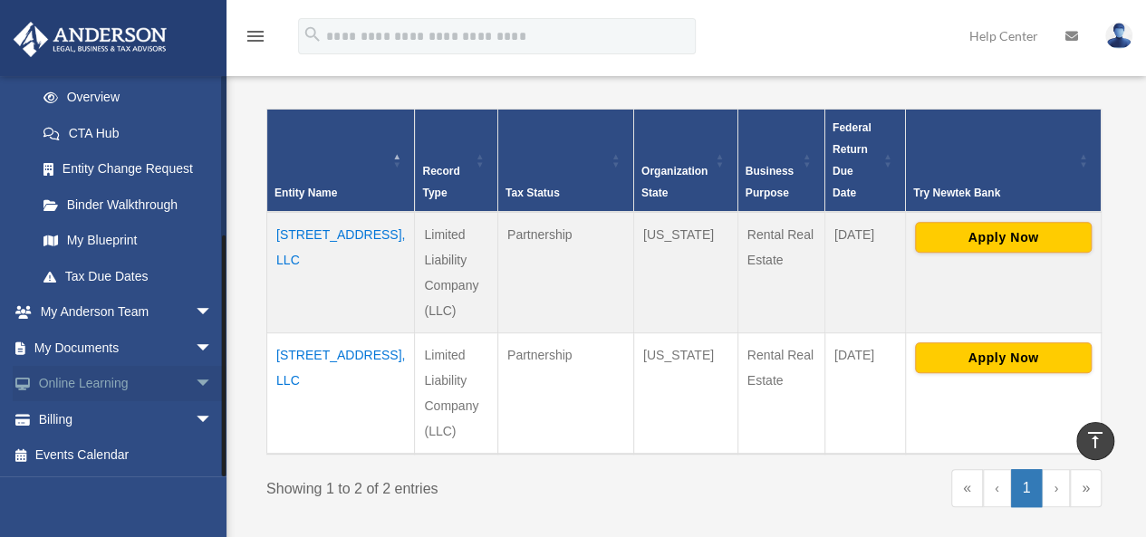
scroll to position [453, 0]
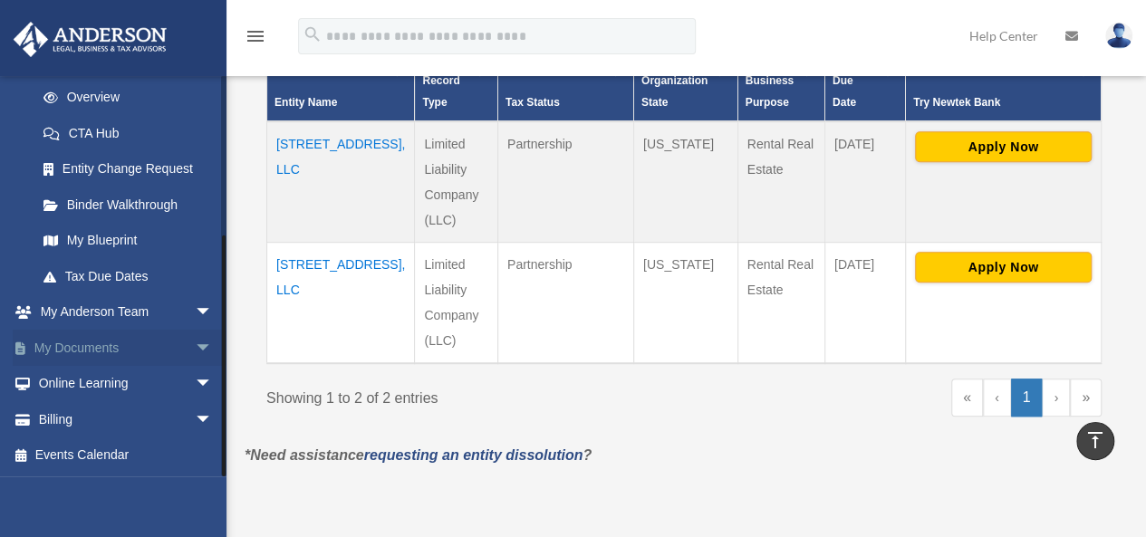
click at [106, 347] on link "My Documents arrow_drop_down" at bounding box center [126, 348] width 227 height 36
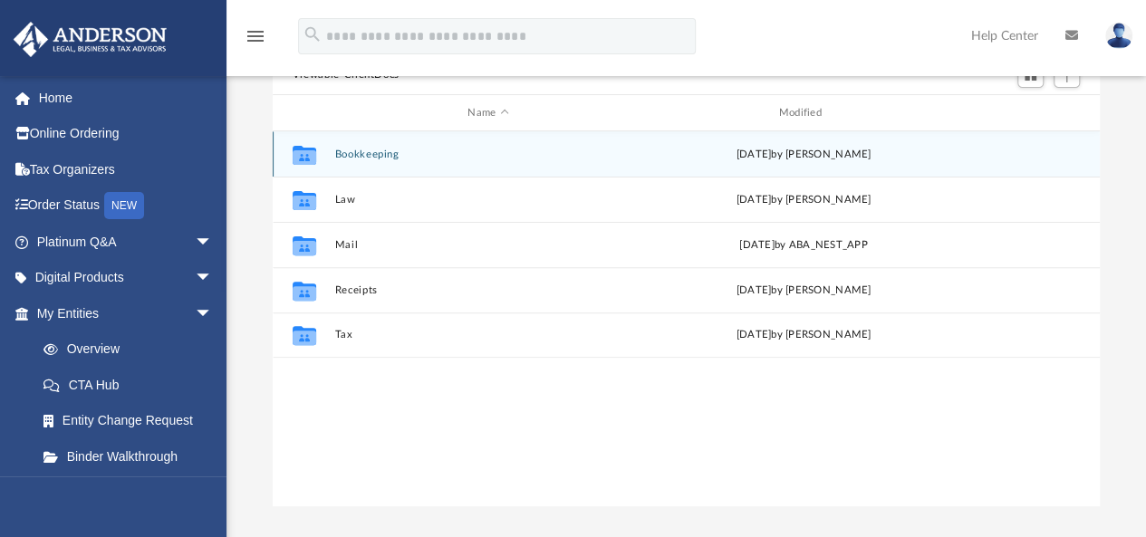
scroll to position [181, 0]
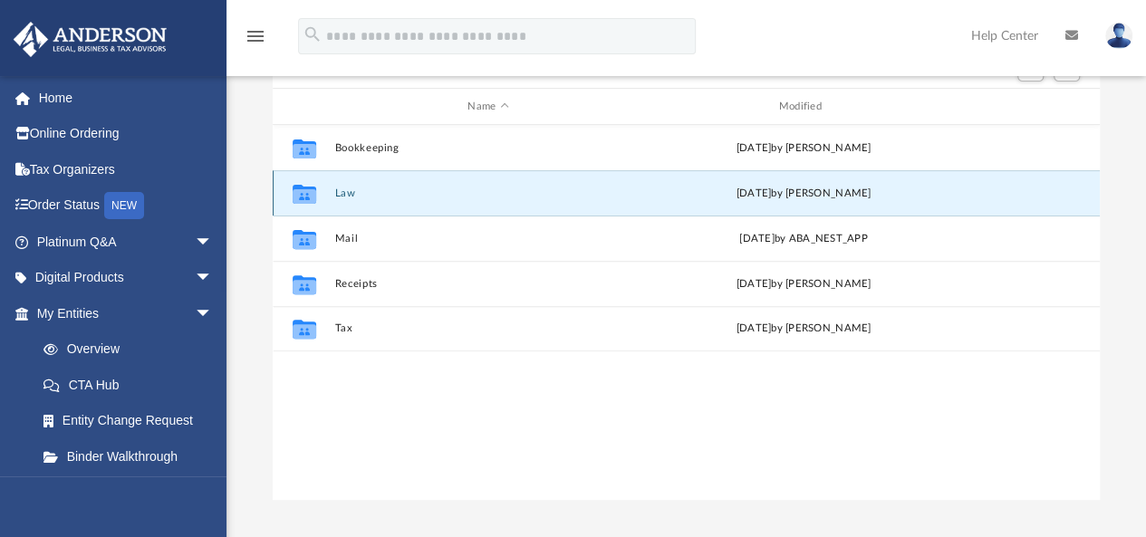
click at [344, 193] on button "Law" at bounding box center [487, 194] width 307 height 12
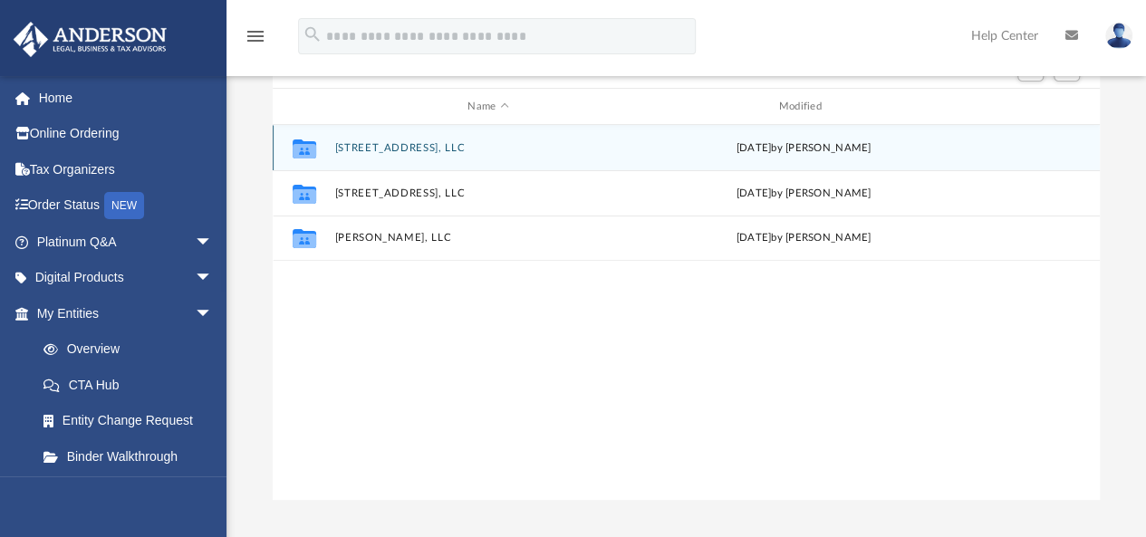
click at [386, 148] on button "[STREET_ADDRESS], LLC" at bounding box center [487, 148] width 307 height 12
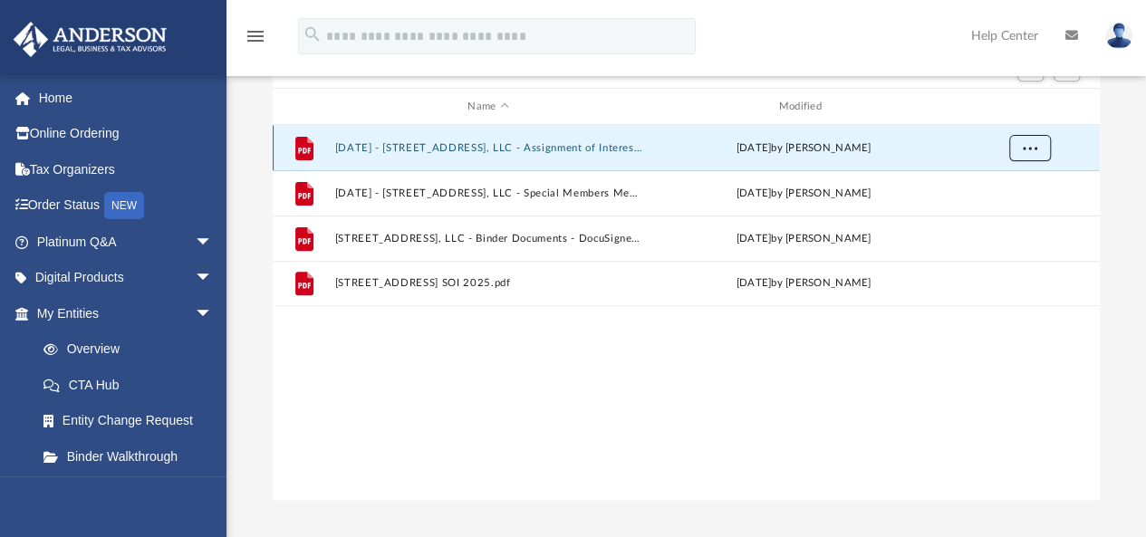
click at [1031, 154] on button "More options" at bounding box center [1030, 148] width 42 height 27
click at [928, 96] on div "Name Modified" at bounding box center [686, 107] width 827 height 36
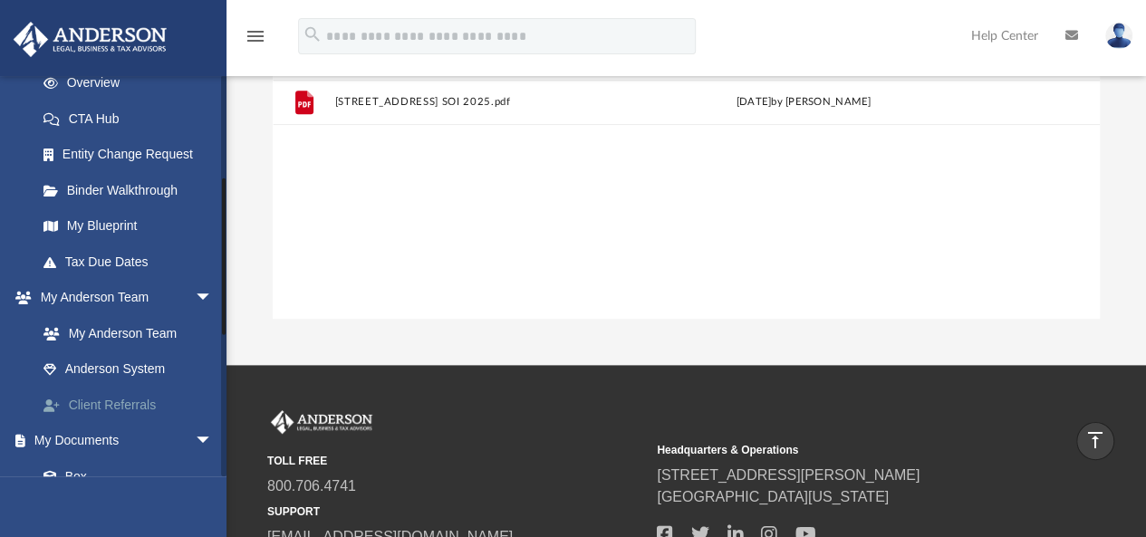
scroll to position [272, 0]
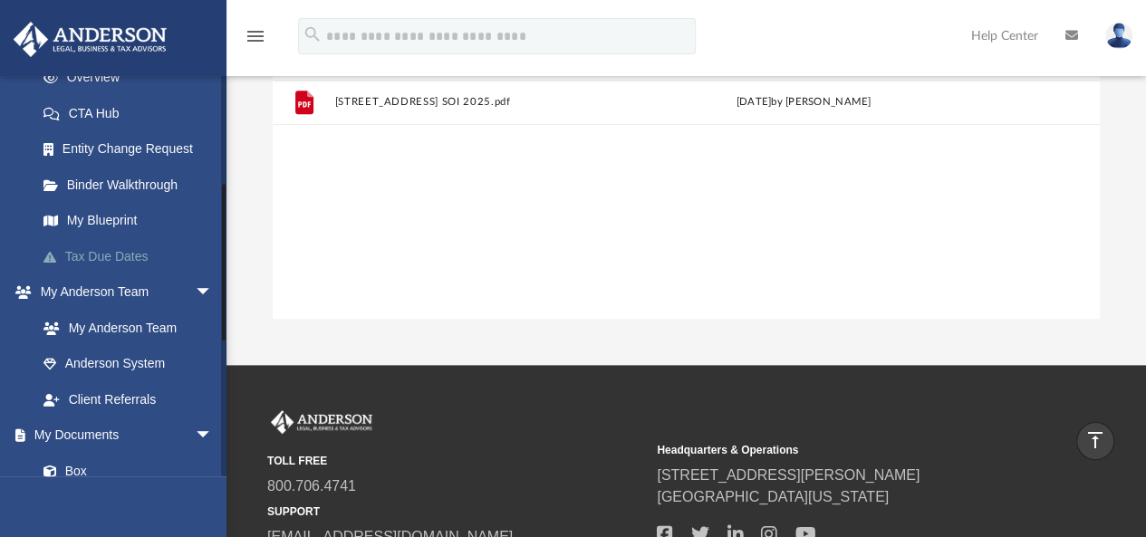
click at [125, 253] on link "Tax Due Dates" at bounding box center [132, 256] width 215 height 36
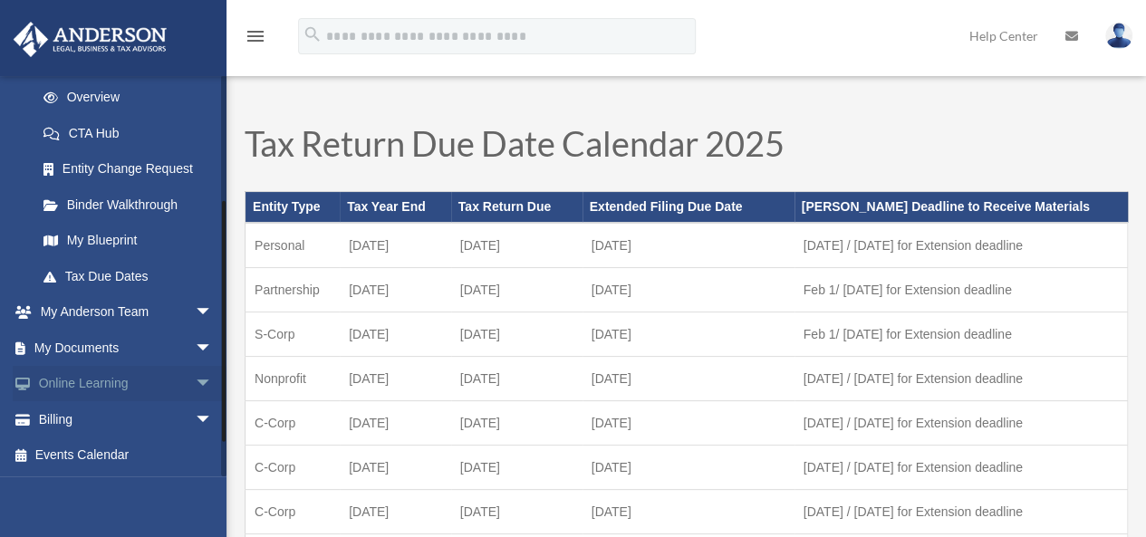
scroll to position [252, 0]
click at [112, 202] on link "Binder Walkthrough" at bounding box center [132, 205] width 215 height 36
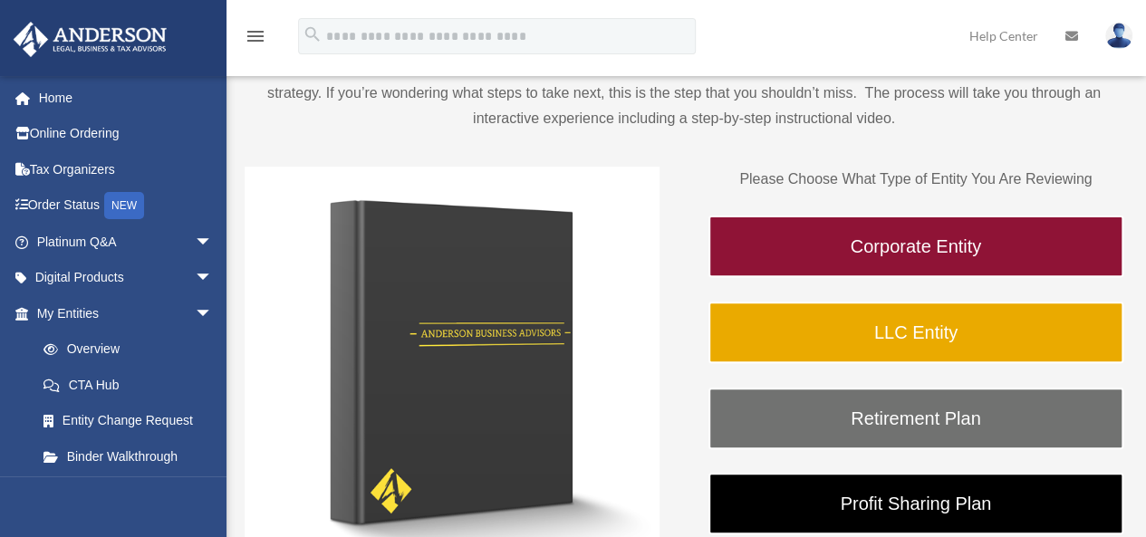
scroll to position [272, 0]
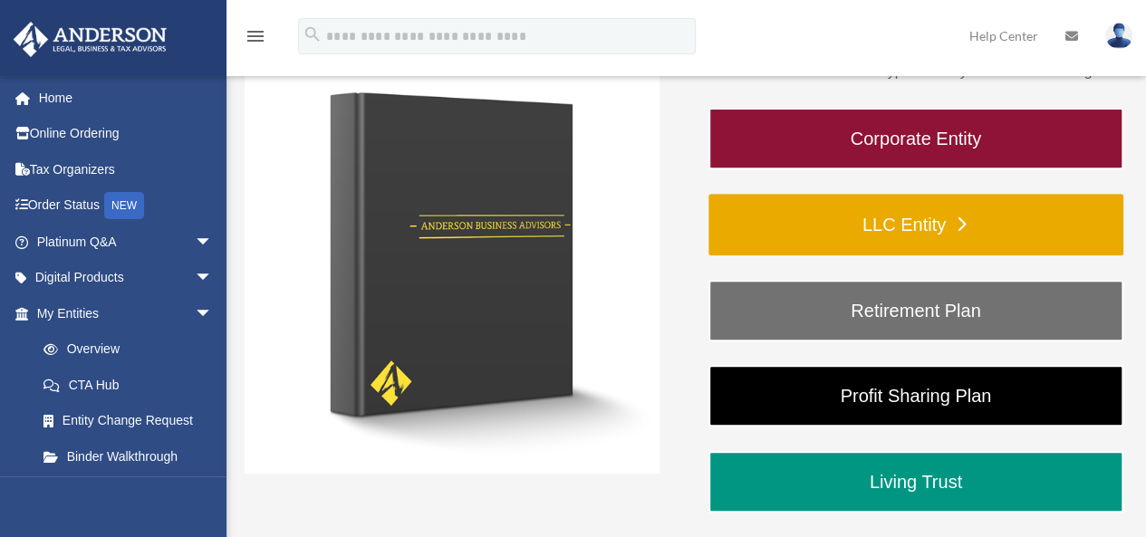
click at [816, 211] on link "LLC Entity" at bounding box center [916, 225] width 415 height 62
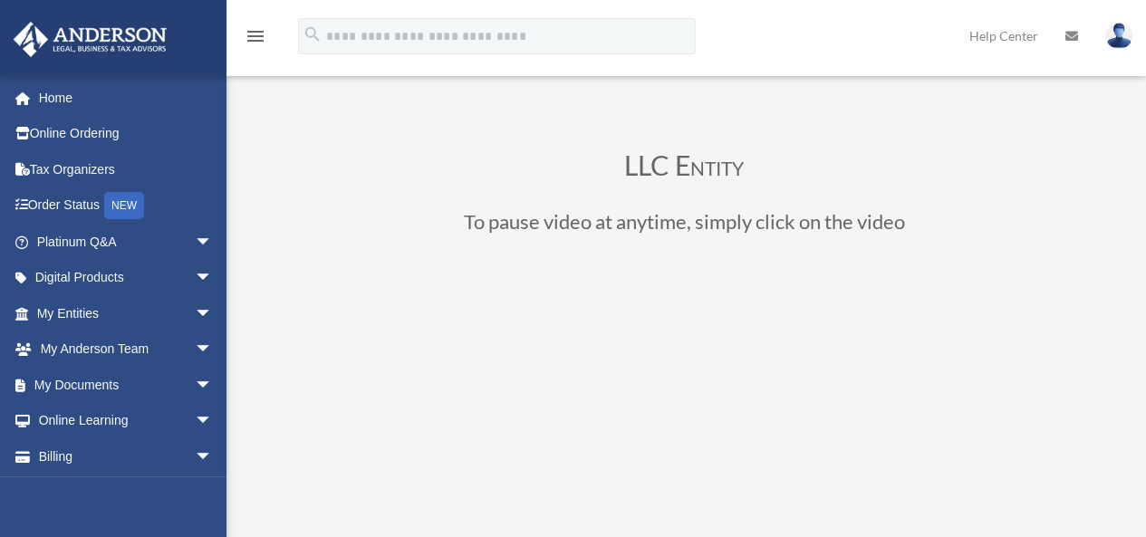
click at [518, 178] on h3 "LLC Entity" at bounding box center [684, 169] width 879 height 36
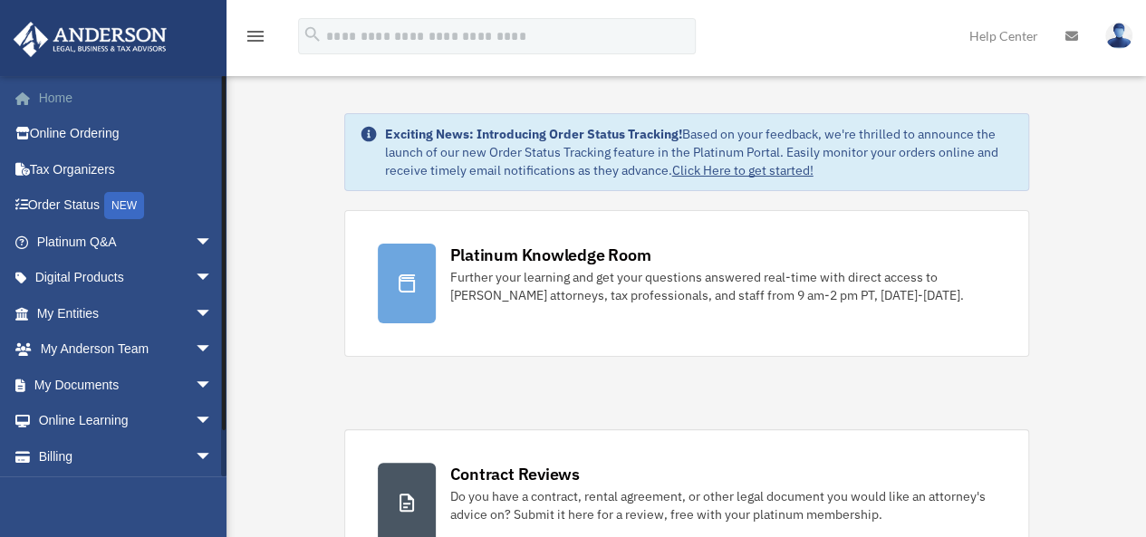
click at [63, 101] on link "Home" at bounding box center [126, 98] width 227 height 36
click at [53, 100] on link "Home" at bounding box center [126, 98] width 227 height 36
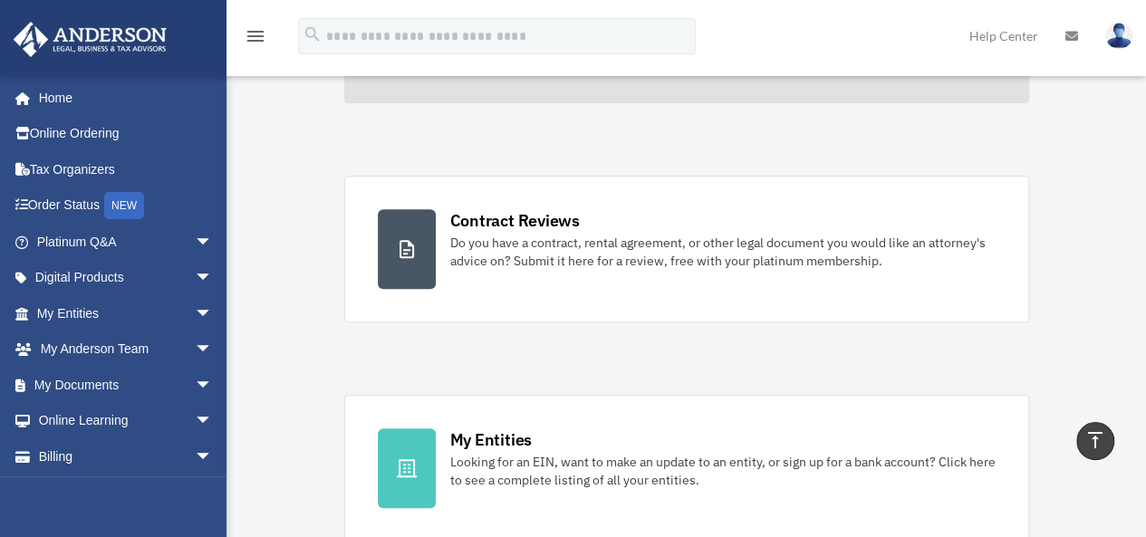
scroll to position [91, 0]
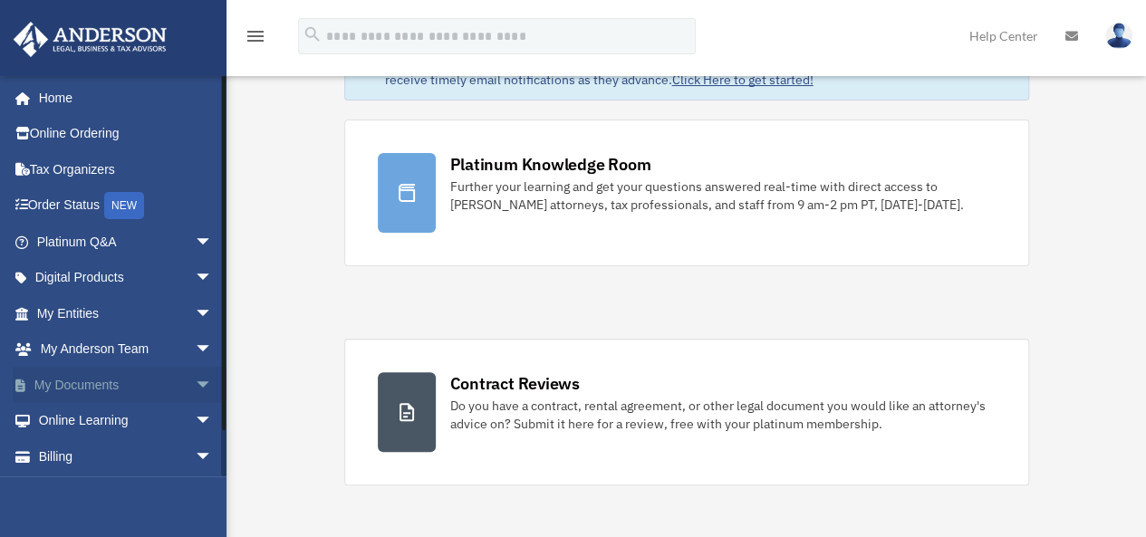
click at [71, 382] on link "My Documents arrow_drop_down" at bounding box center [126, 385] width 227 height 36
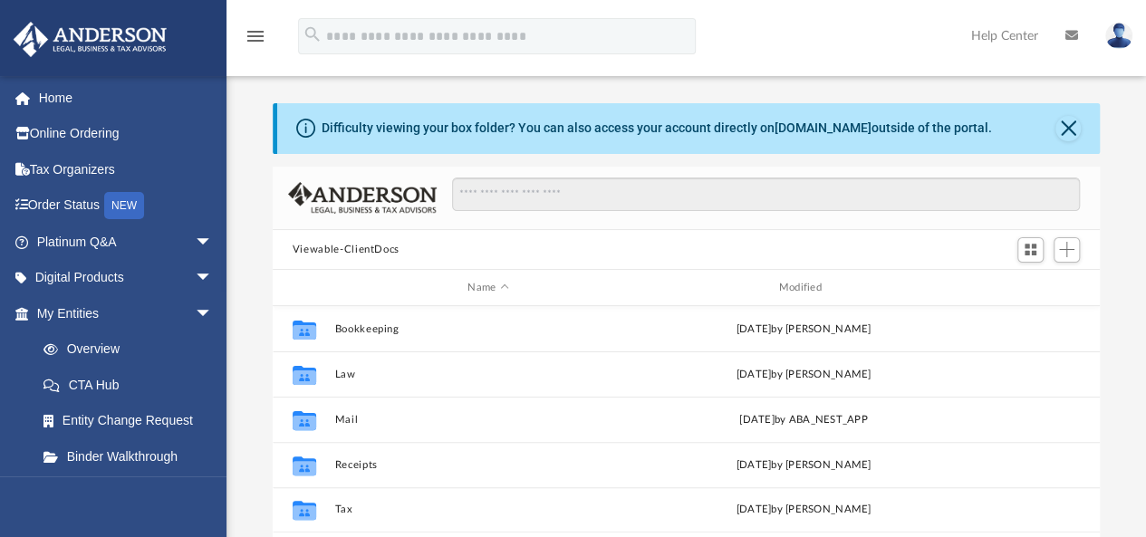
scroll to position [398, 814]
click at [1131, 37] on img at bounding box center [1119, 36] width 27 height 26
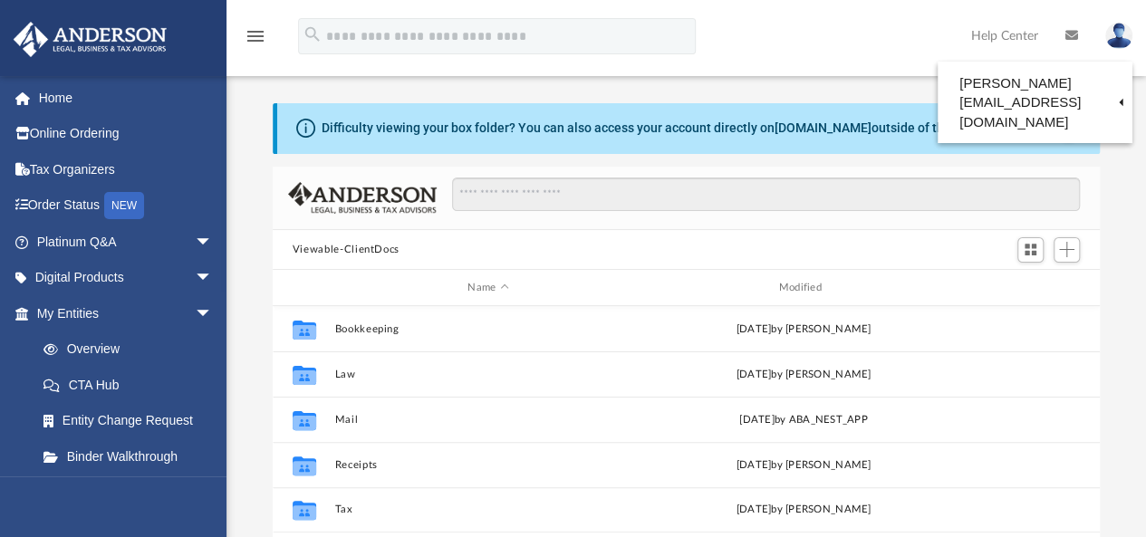
click at [759, 21] on div "menu search Site Menu add [PERSON_NAME][EMAIL_ADDRESS][DOMAIN_NAME] My Profile …" at bounding box center [573, 45] width 1119 height 62
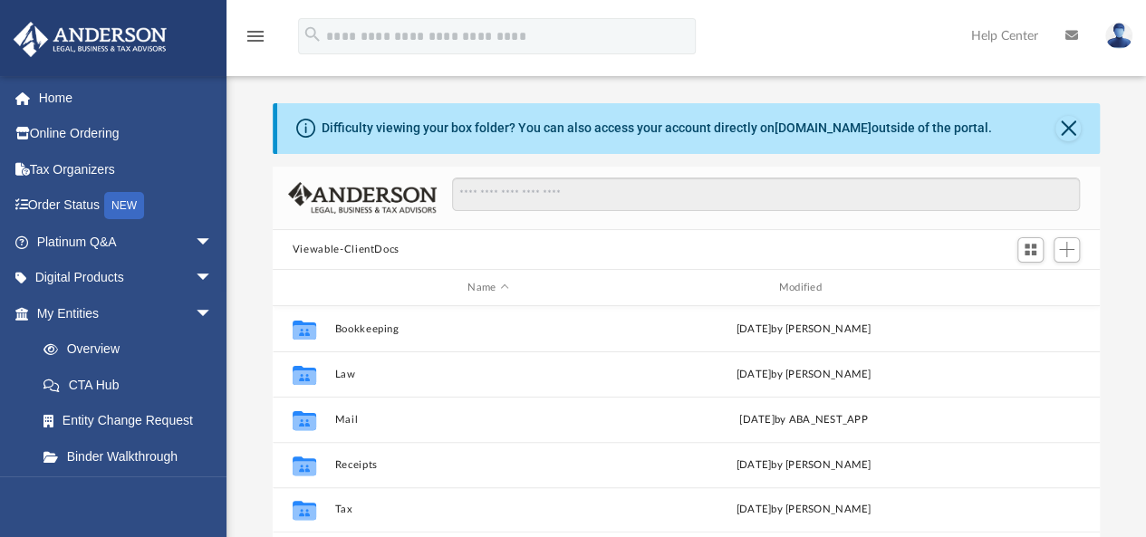
click at [1119, 40] on img at bounding box center [1119, 36] width 27 height 26
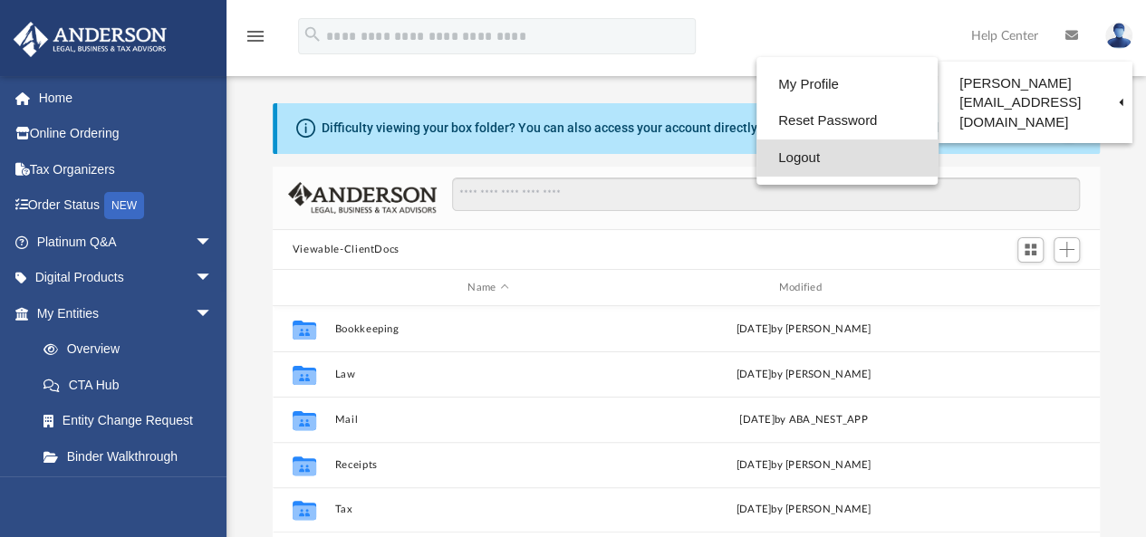
click at [757, 159] on link "Logout" at bounding box center [847, 158] width 181 height 37
